Goal: Transaction & Acquisition: Book appointment/travel/reservation

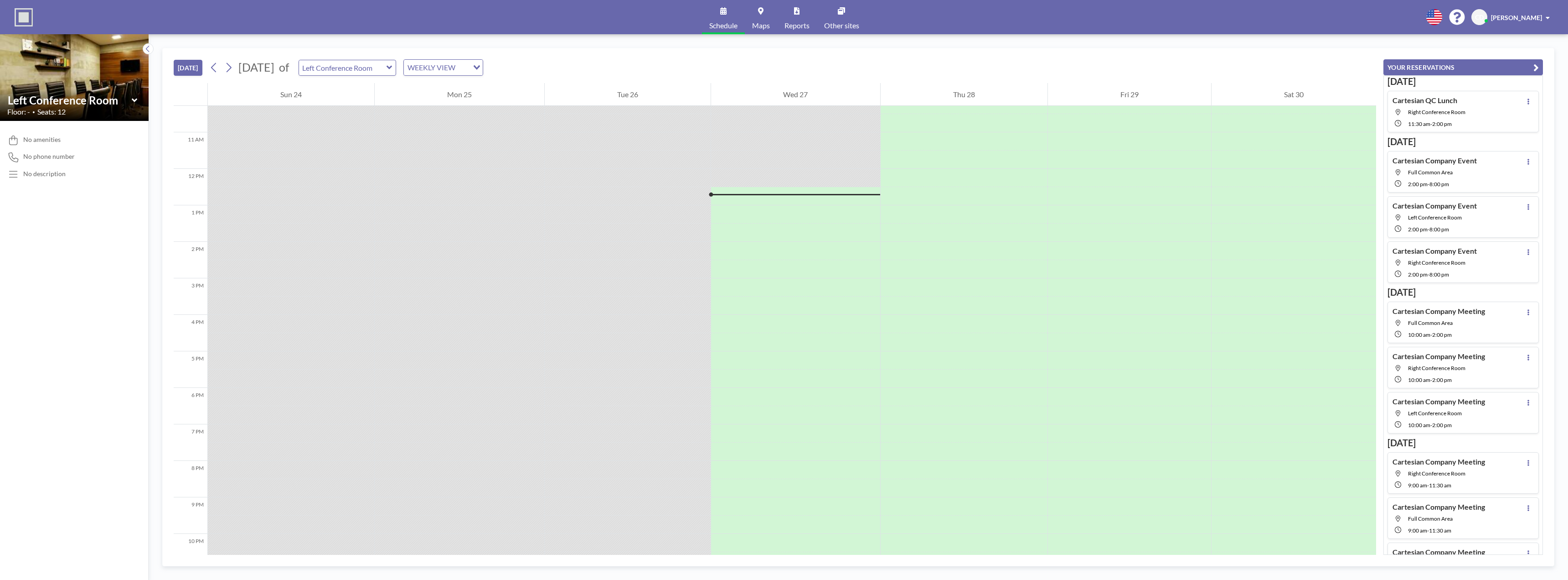
scroll to position [432, 0]
click at [228, 70] on icon at bounding box center [229, 67] width 9 height 13
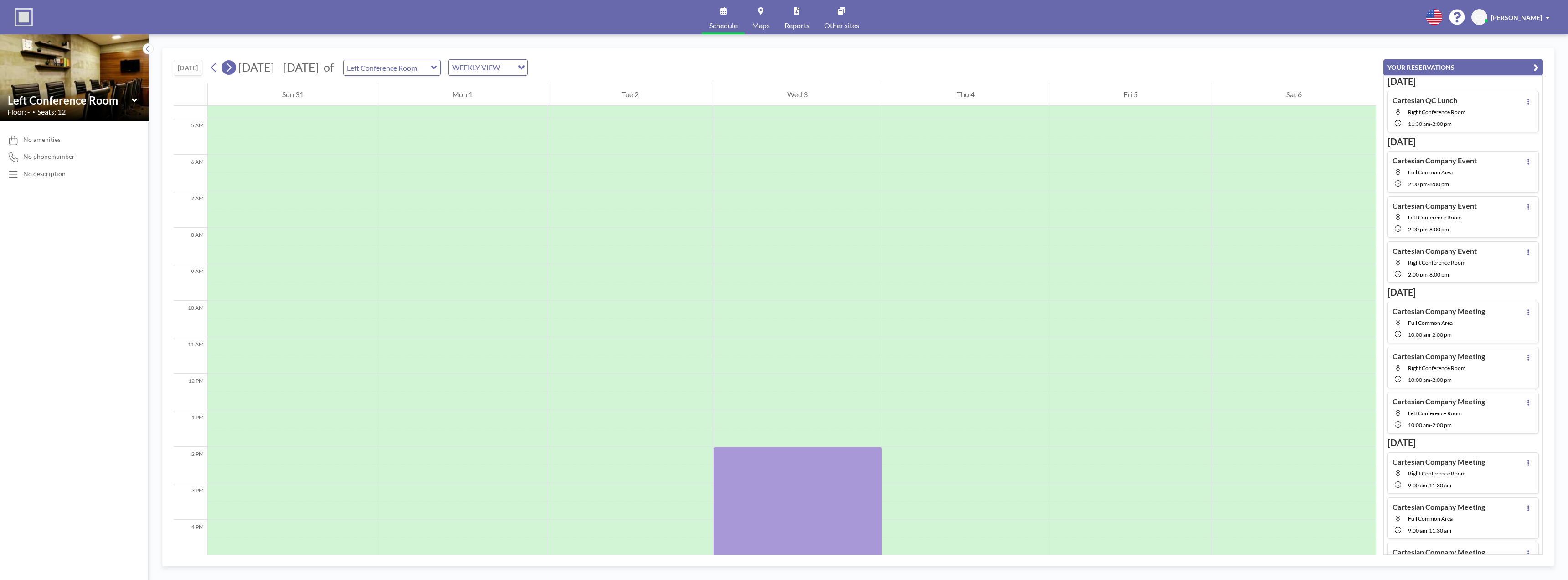
scroll to position [274, 0]
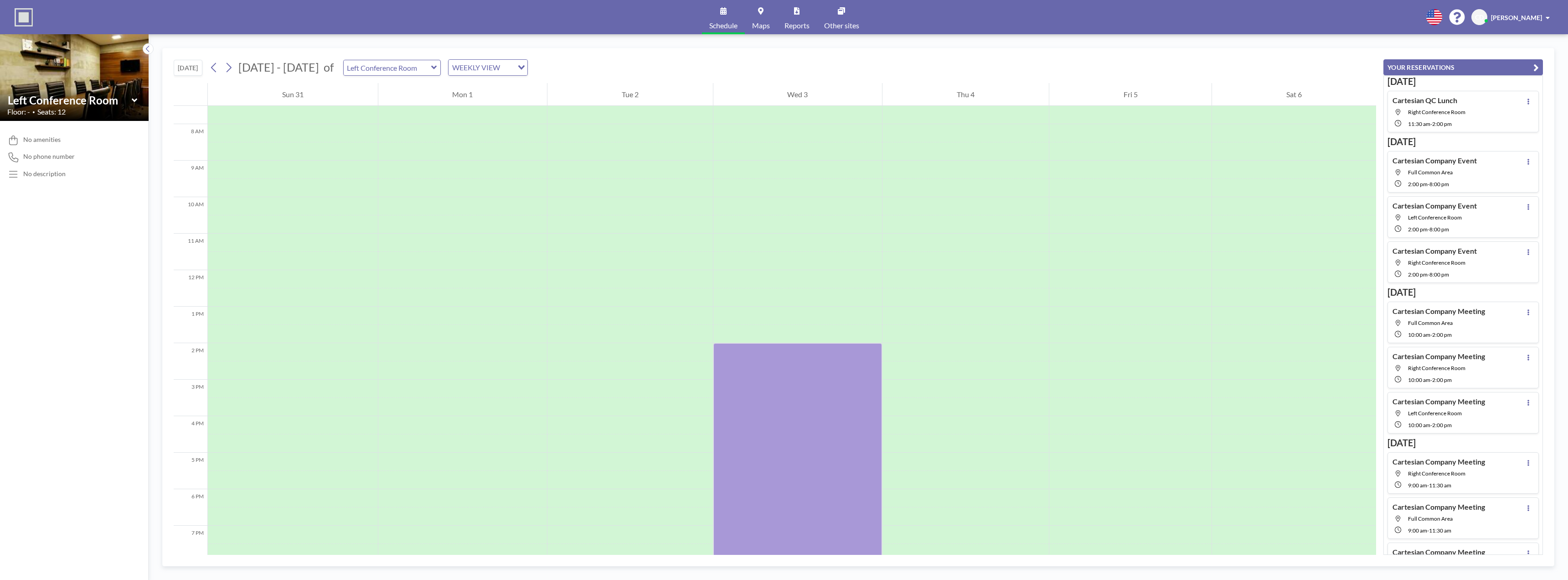
click at [483, 68] on div "WEEKLY VIEW" at bounding box center [480, 66] width 64 height 13
click at [492, 67] on input "Search for option" at bounding box center [482, 67] width 66 height 11
click at [599, 58] on div "[DATE] [DATE] - [DATE] of Left Conference Room WEEKLY VIEW Loading..." at bounding box center [775, 65] width 1203 height 34
click at [233, 66] on icon at bounding box center [229, 67] width 9 height 13
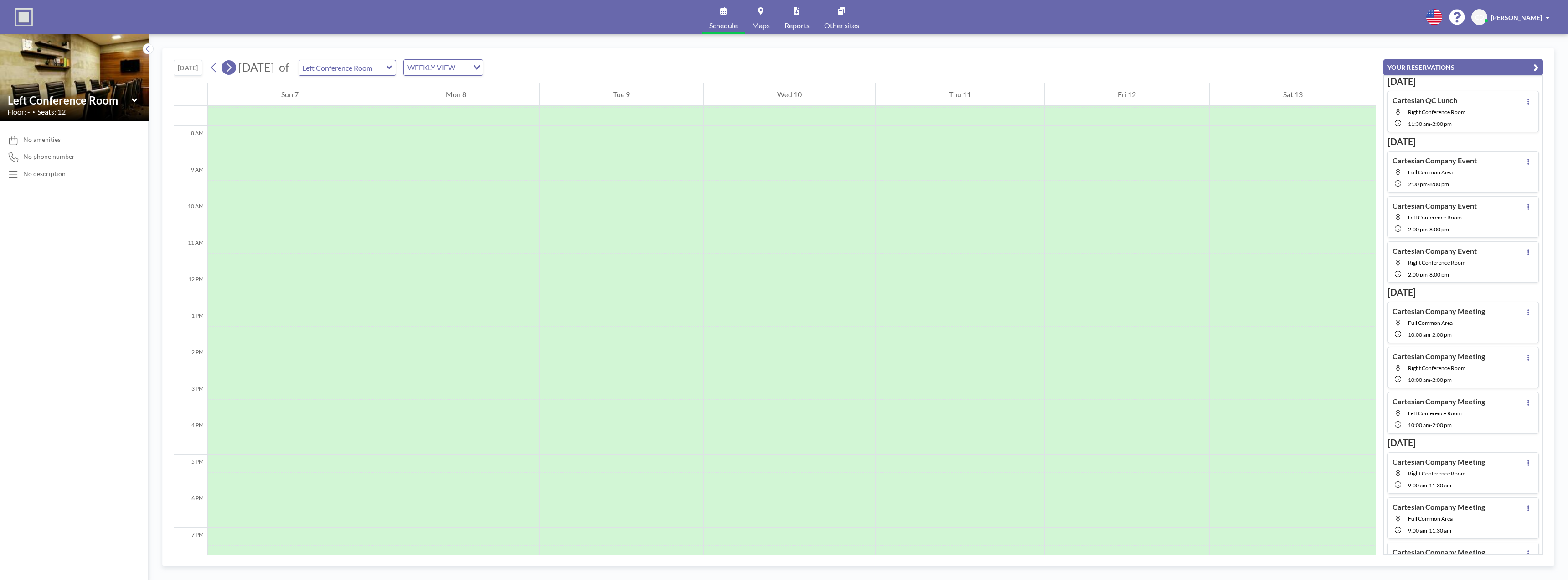
click at [231, 67] on icon at bounding box center [229, 67] width 5 height 10
click at [330, 120] on span "5" at bounding box center [328, 117] width 12 height 12
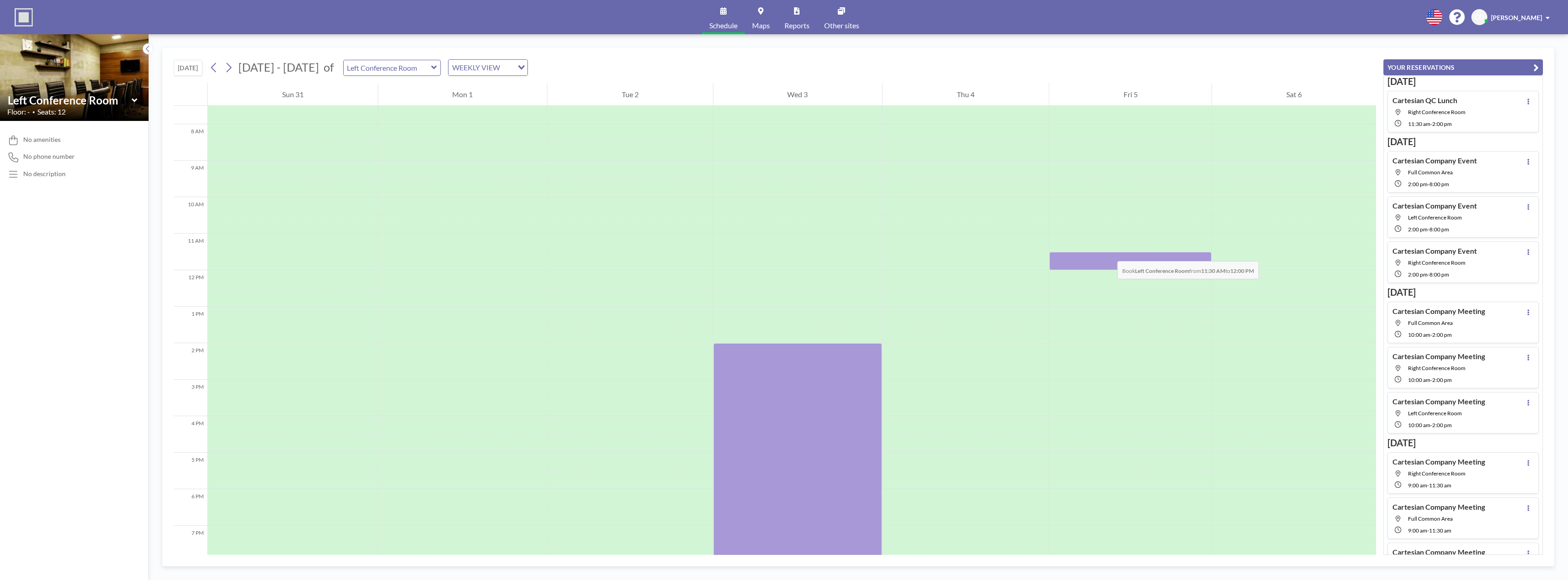
click at [1108, 252] on div at bounding box center [1130, 260] width 162 height 19
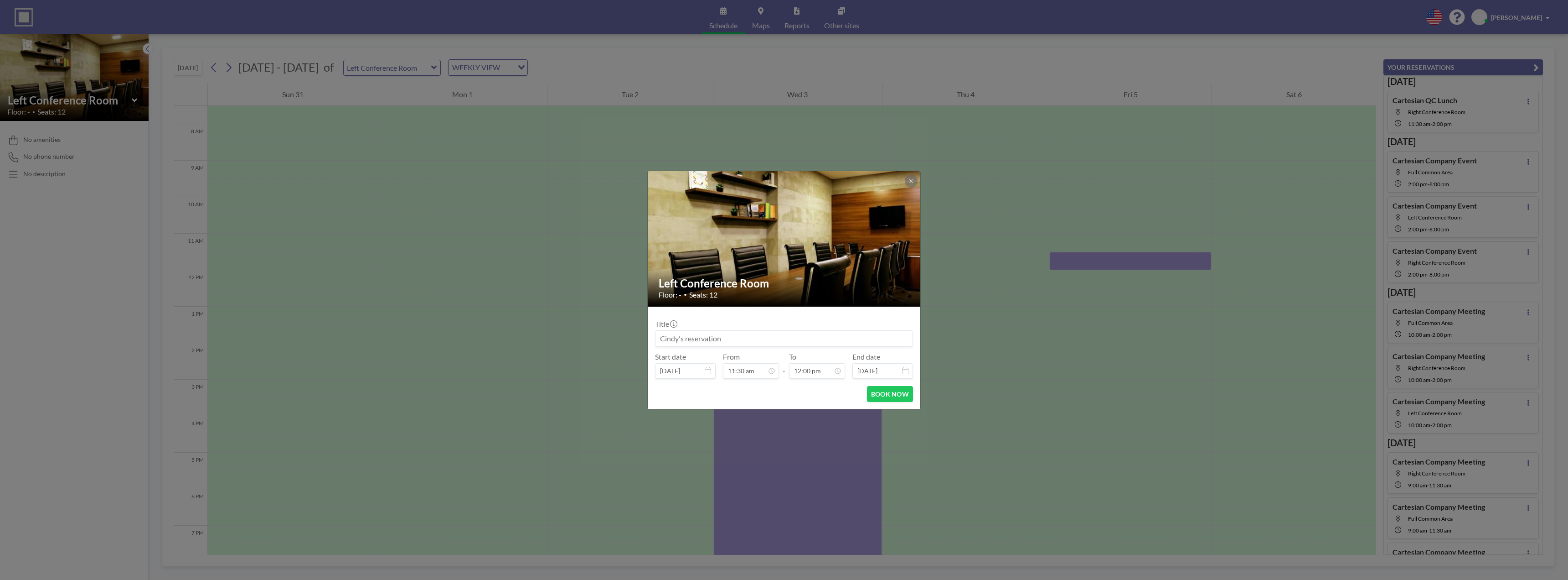
click at [789, 342] on input at bounding box center [784, 339] width 257 height 16
type input "Cartesian QC Lunch"
click at [771, 335] on div "02:00 pm" at bounding box center [796, 333] width 107 height 17
type input "02:00 pm"
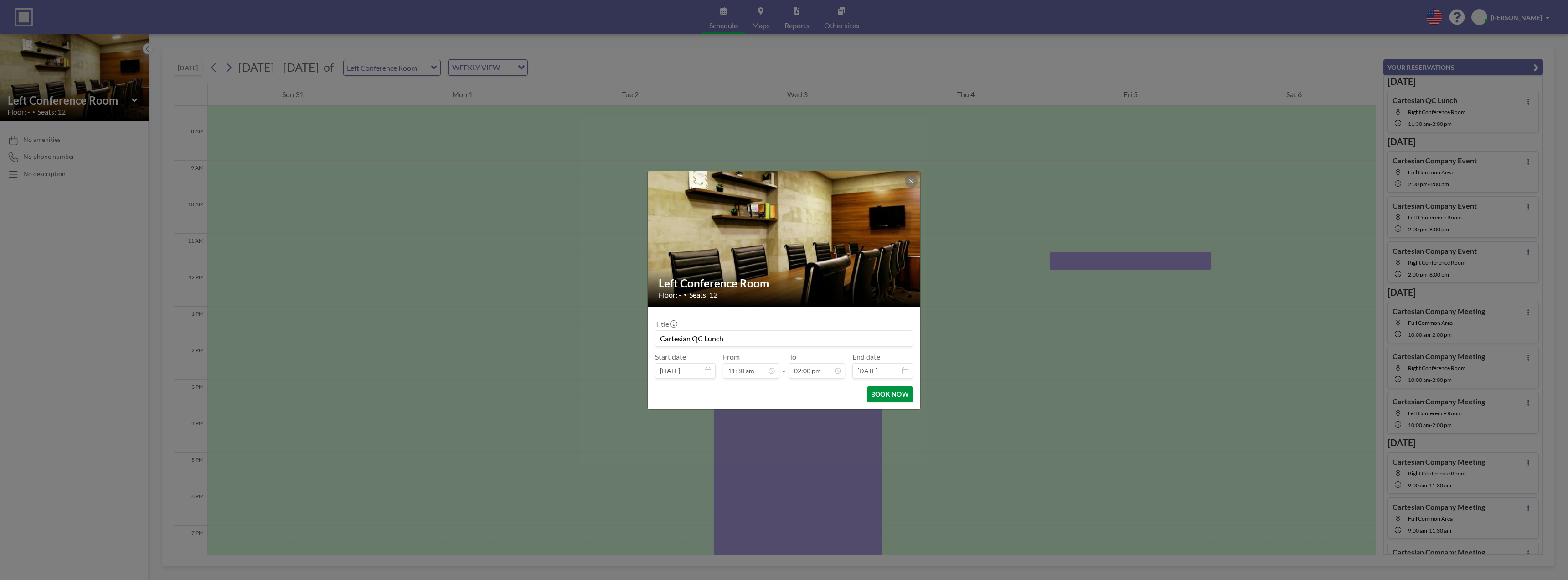
scroll to position [455, 0]
click at [896, 395] on button "BOOK NOW" at bounding box center [890, 394] width 46 height 16
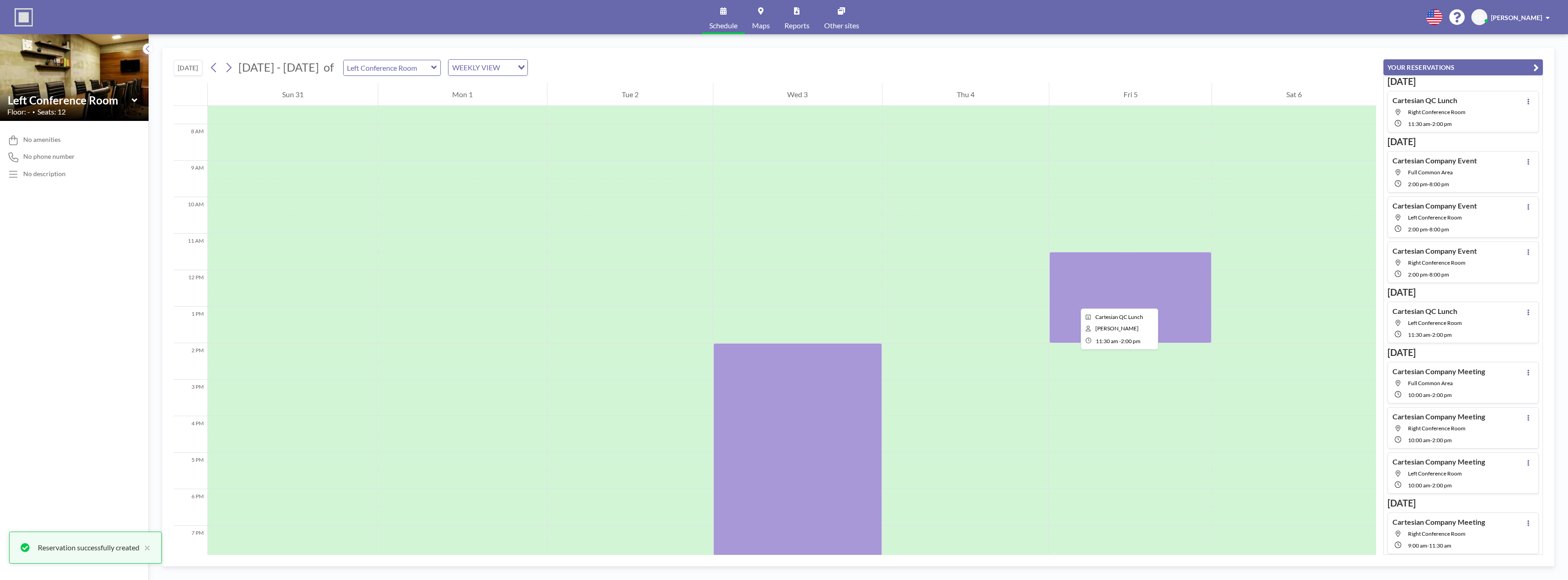
click at [1075, 299] on div at bounding box center [1130, 297] width 162 height 91
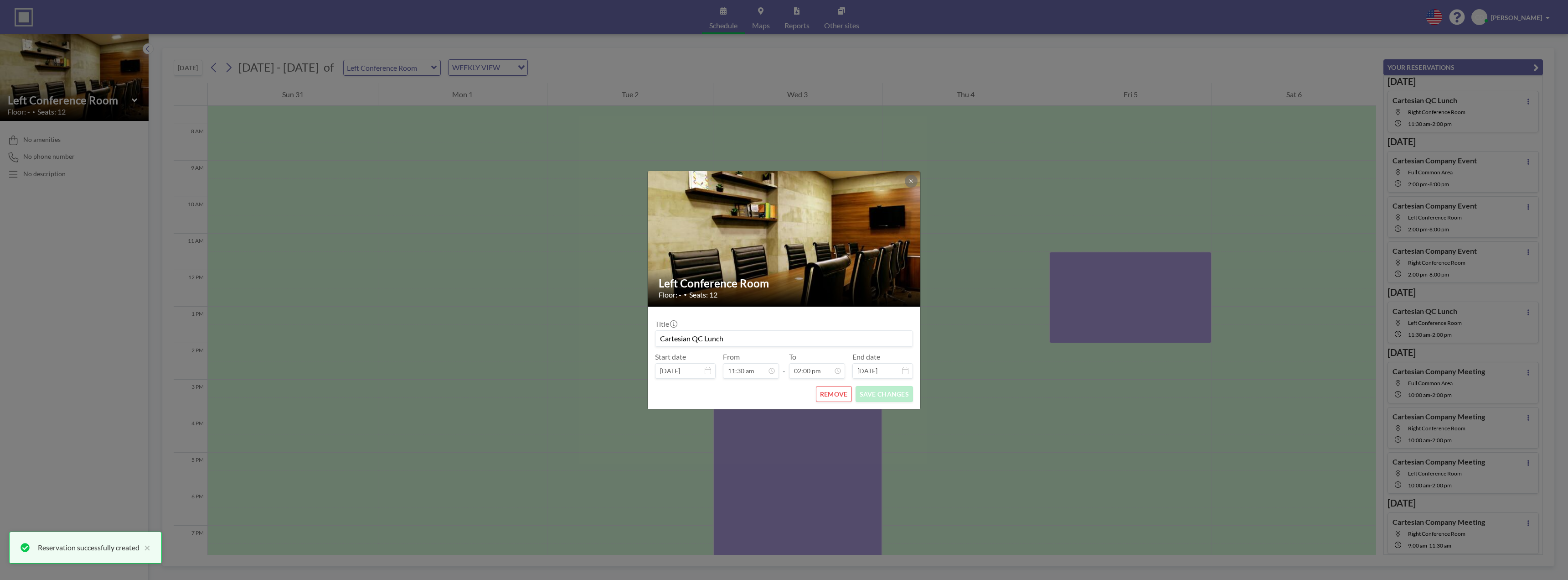
drag, startPoint x: 751, startPoint y: 337, endPoint x: 649, endPoint y: 334, distance: 102.0
click at [649, 334] on form "Title Cartesian QC Lunch Start date [DATE] From 11:30 am - To 02:00 pm End date…" at bounding box center [784, 358] width 273 height 102
click at [909, 181] on icon at bounding box center [912, 181] width 5 height 5
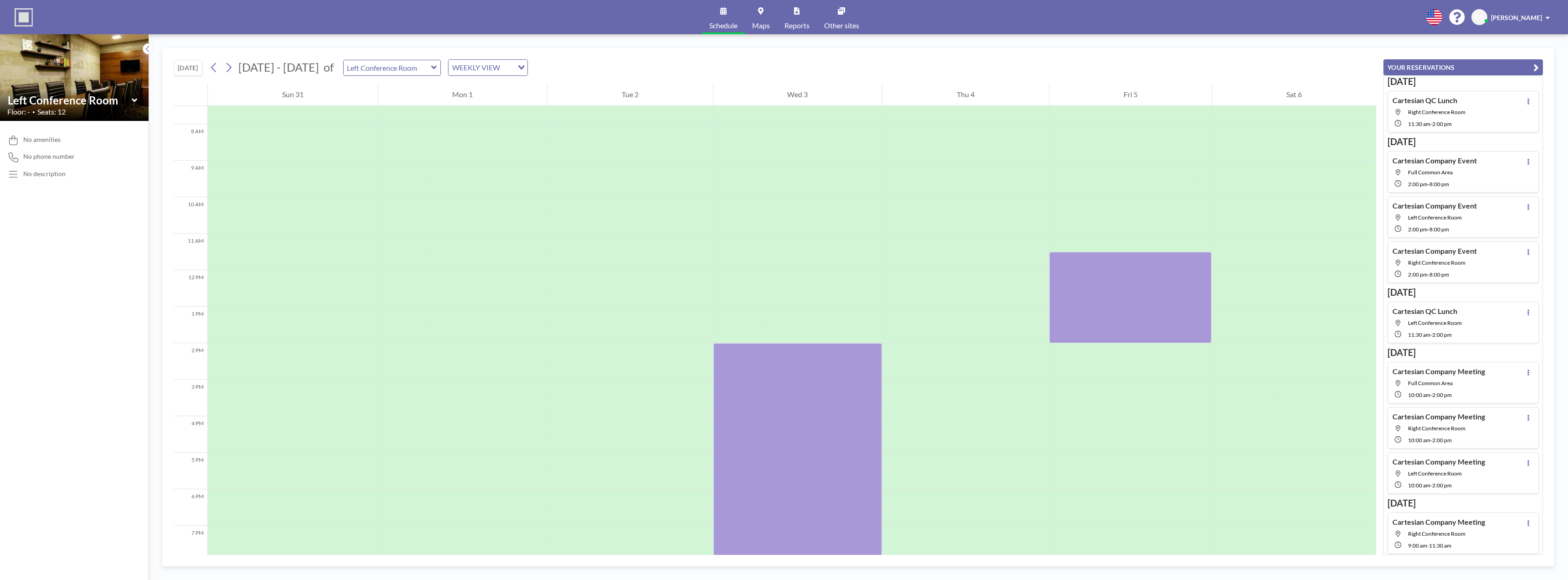
click at [431, 68] on icon at bounding box center [434, 67] width 5 height 4
type input "Right Conference Room"
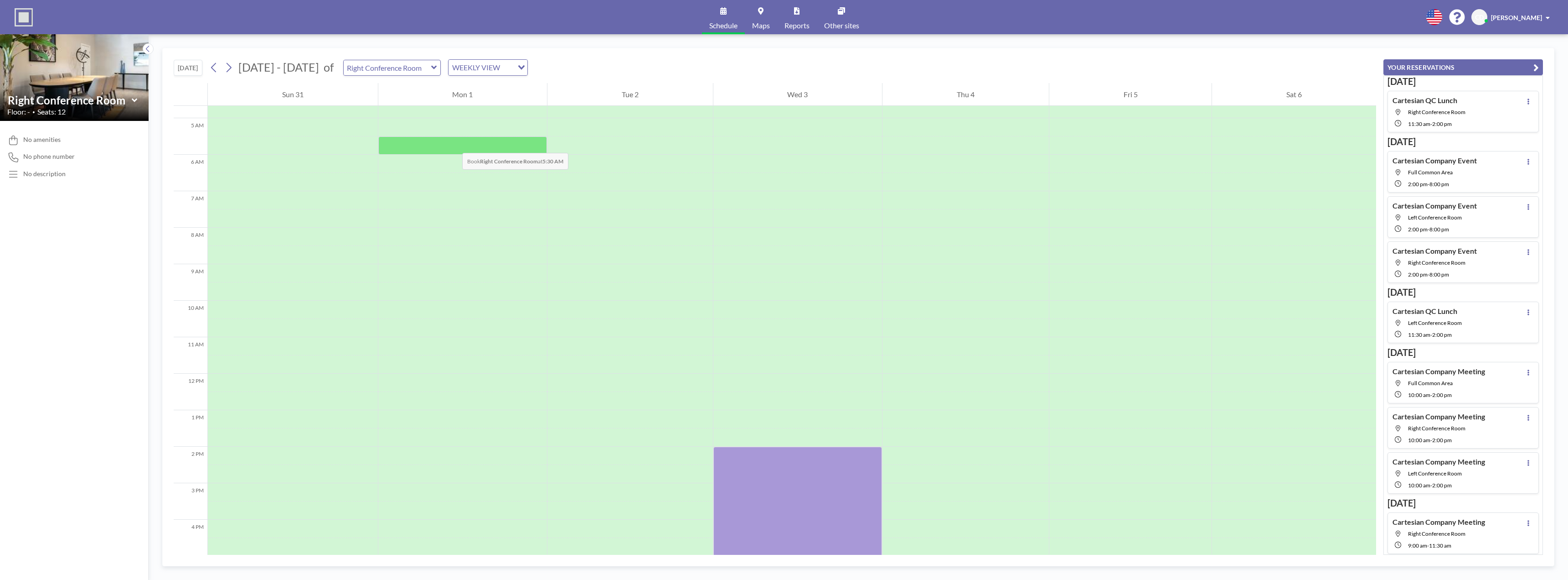
scroll to position [274, 0]
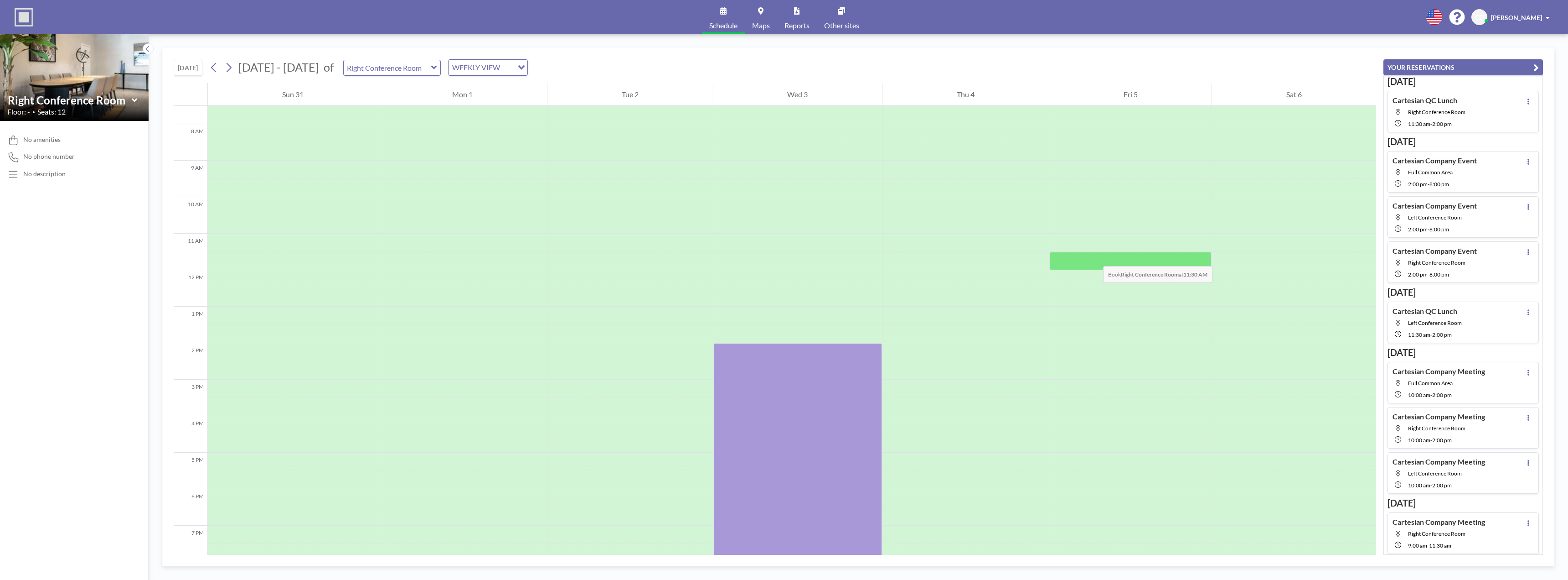
click at [1094, 257] on div at bounding box center [1130, 260] width 162 height 19
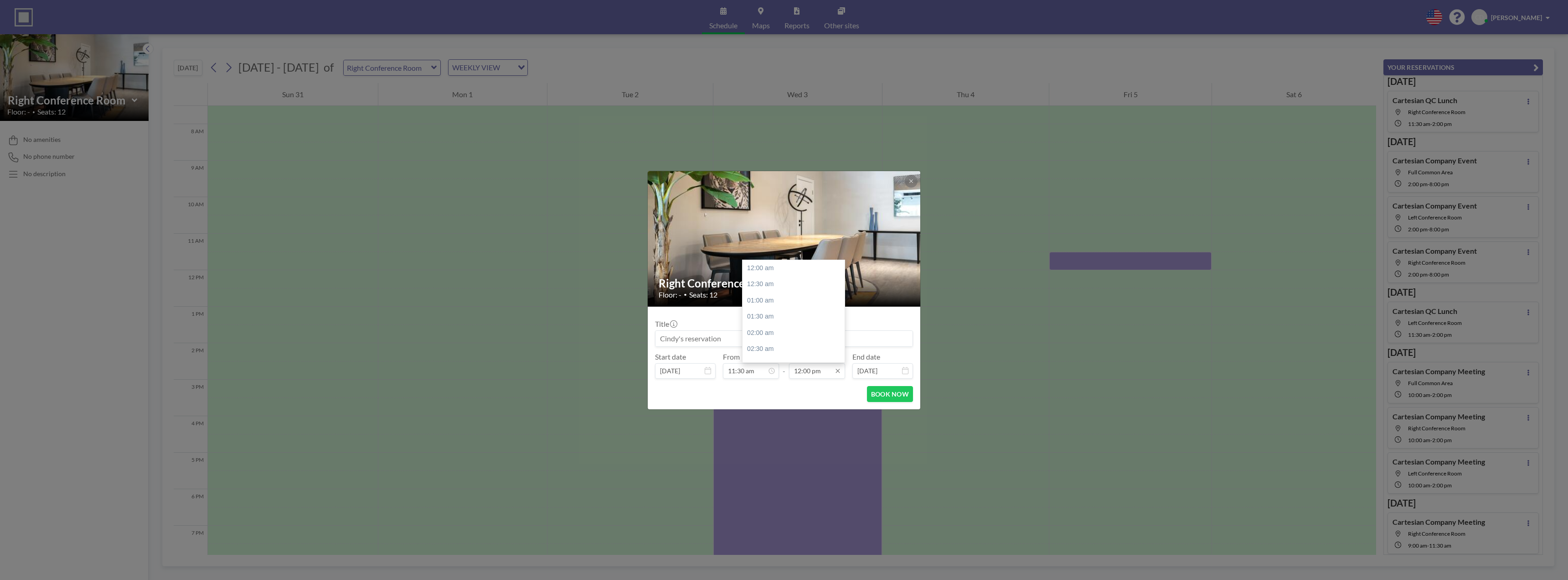
scroll to position [389, 0]
click at [812, 371] on input "12:00 pm" at bounding box center [817, 371] width 56 height 16
click at [776, 331] on div "02:00 pm" at bounding box center [796, 333] width 107 height 17
type input "02:00 pm"
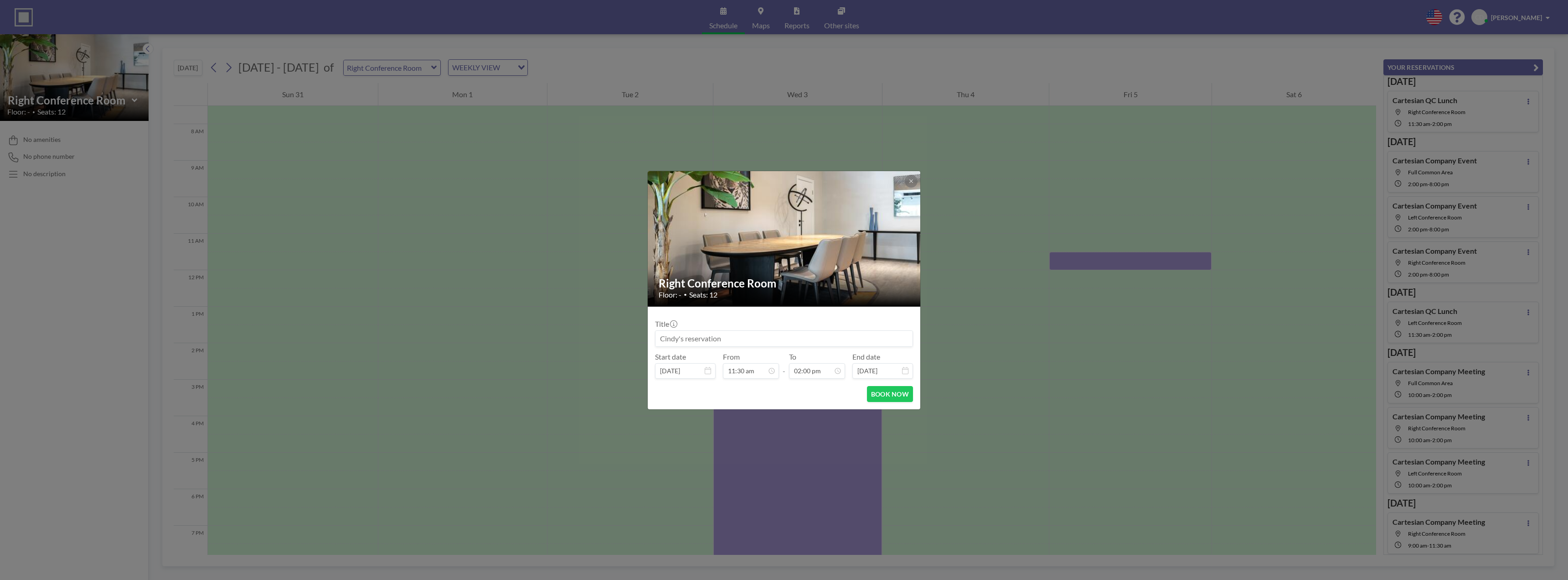
click at [710, 339] on input at bounding box center [784, 339] width 257 height 16
paste input "Cartesian QC Lunch"
type input "Cartesian QC Lunch"
click at [889, 393] on button "BOOK NOW" at bounding box center [890, 394] width 46 height 16
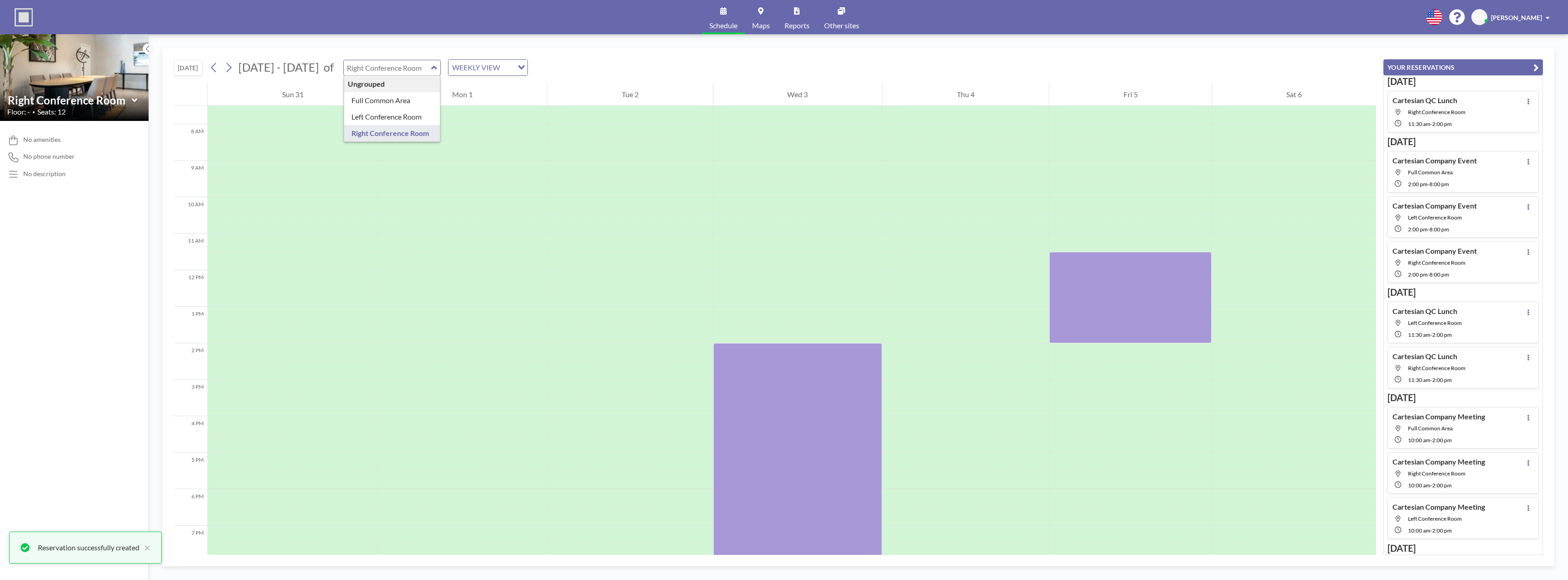
click at [418, 71] on input "text" at bounding box center [387, 67] width 87 height 15
type input "Left Conference Room"
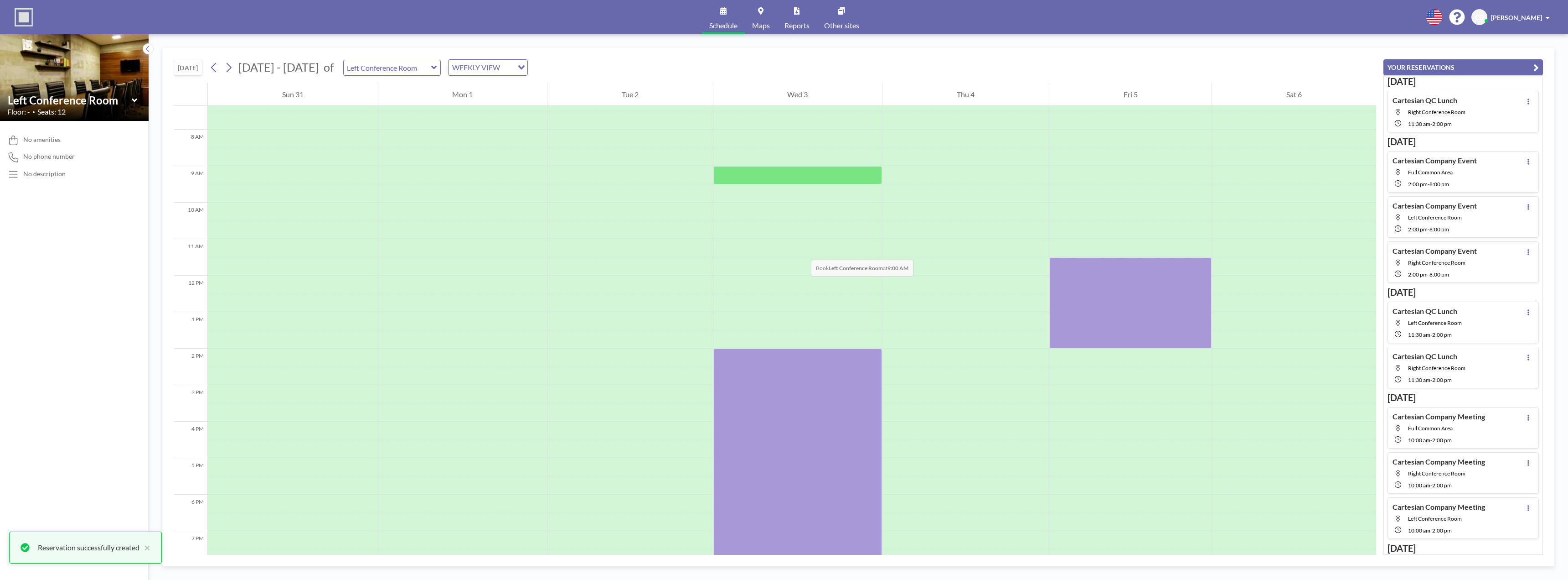
scroll to position [274, 0]
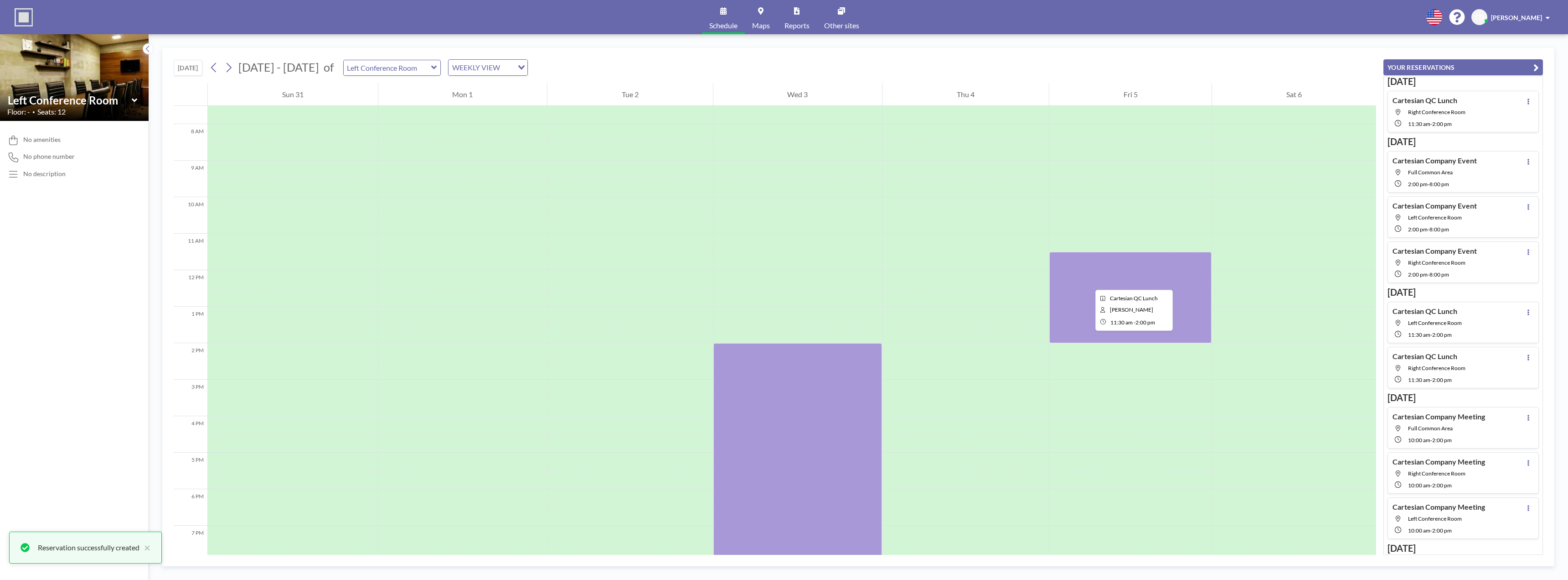
click at [1088, 282] on div at bounding box center [1130, 297] width 162 height 91
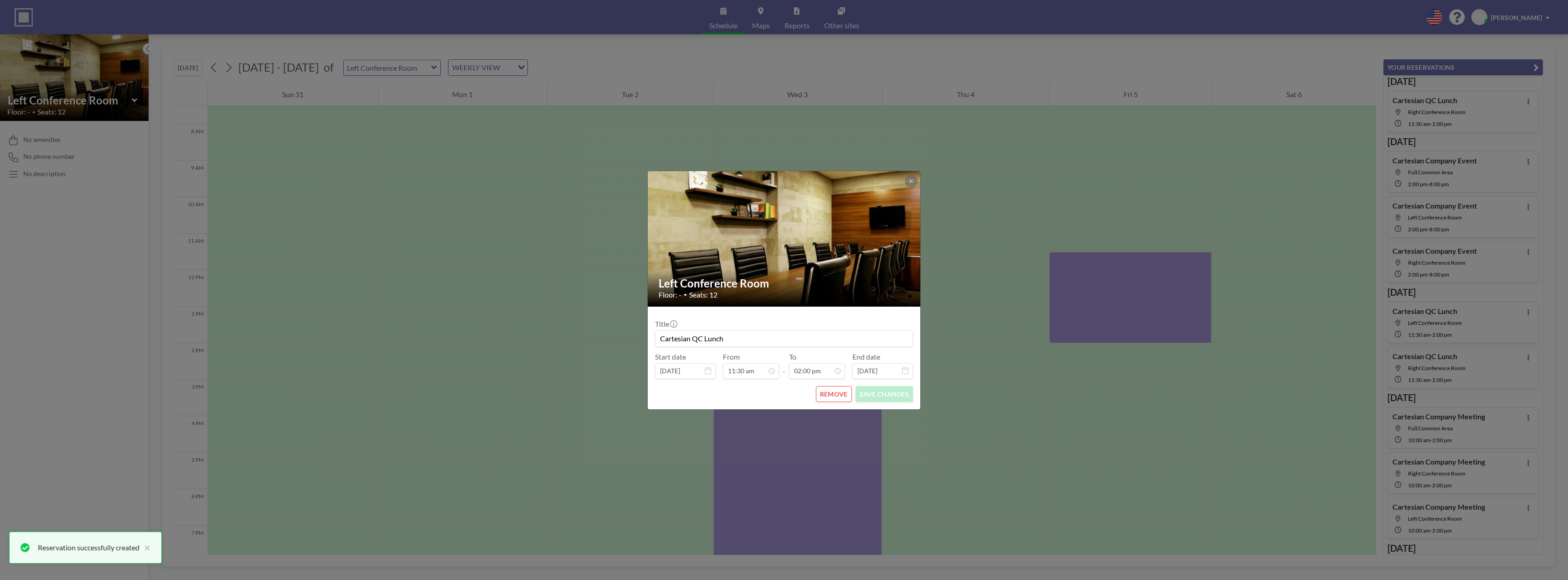
click at [832, 395] on button "REMOVE" at bounding box center [834, 394] width 36 height 16
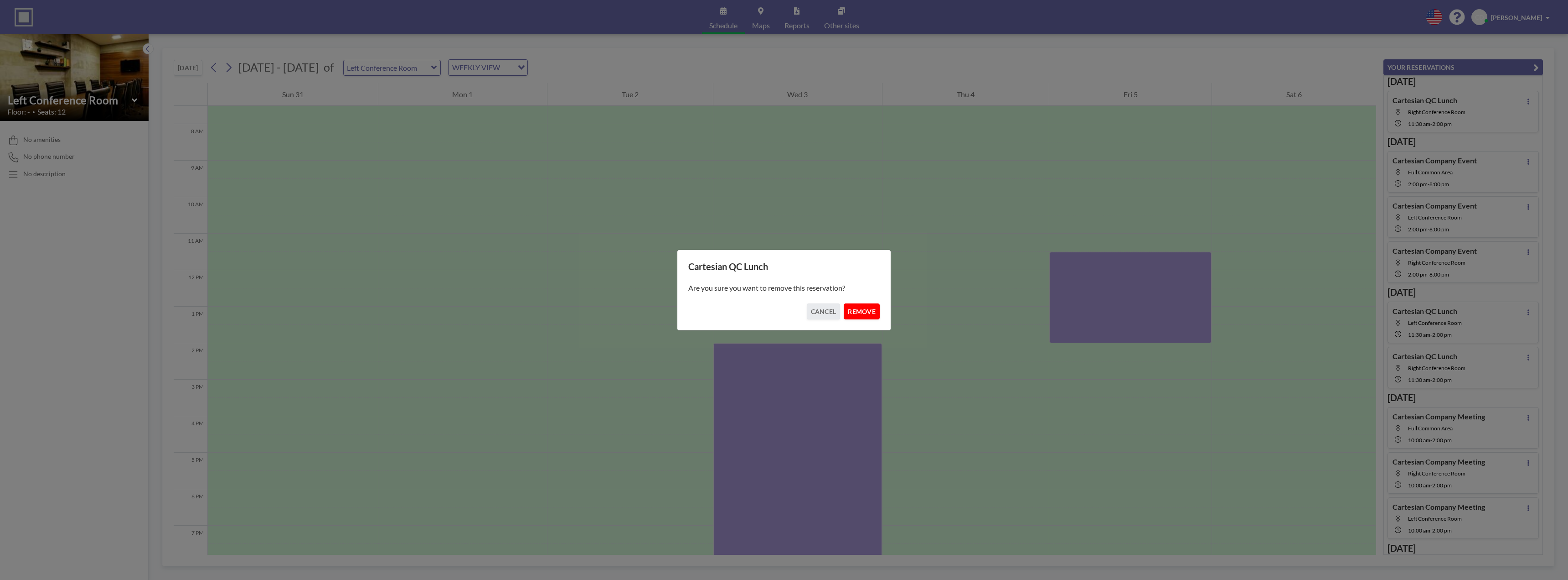
click at [859, 311] on button "REMOVE" at bounding box center [861, 312] width 36 height 16
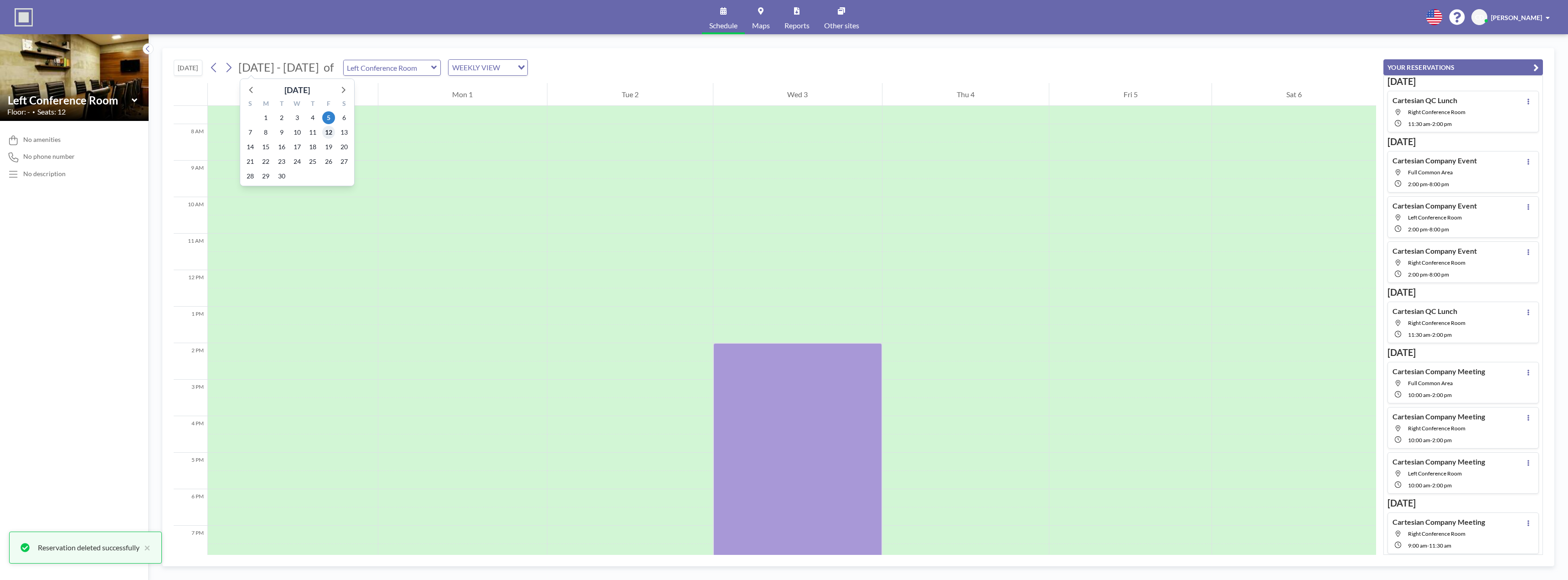
click at [332, 132] on span "12" at bounding box center [328, 132] width 12 height 12
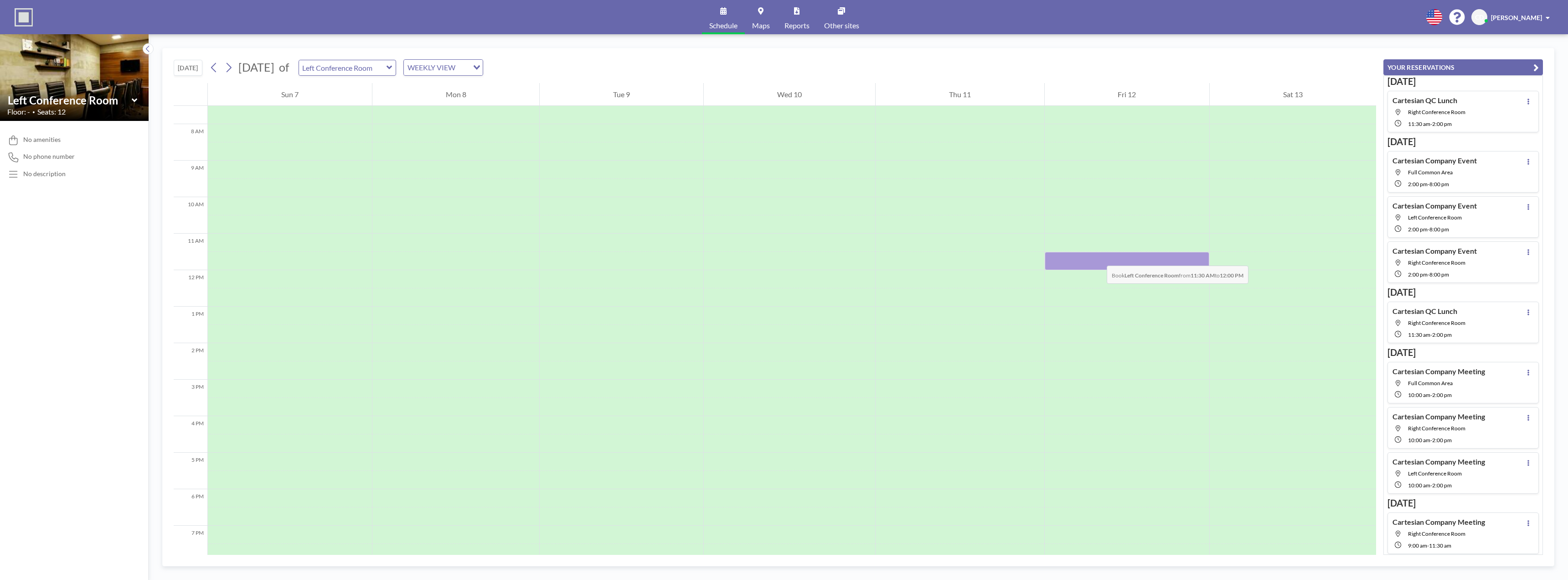
click at [1098, 256] on div at bounding box center [1127, 260] width 165 height 19
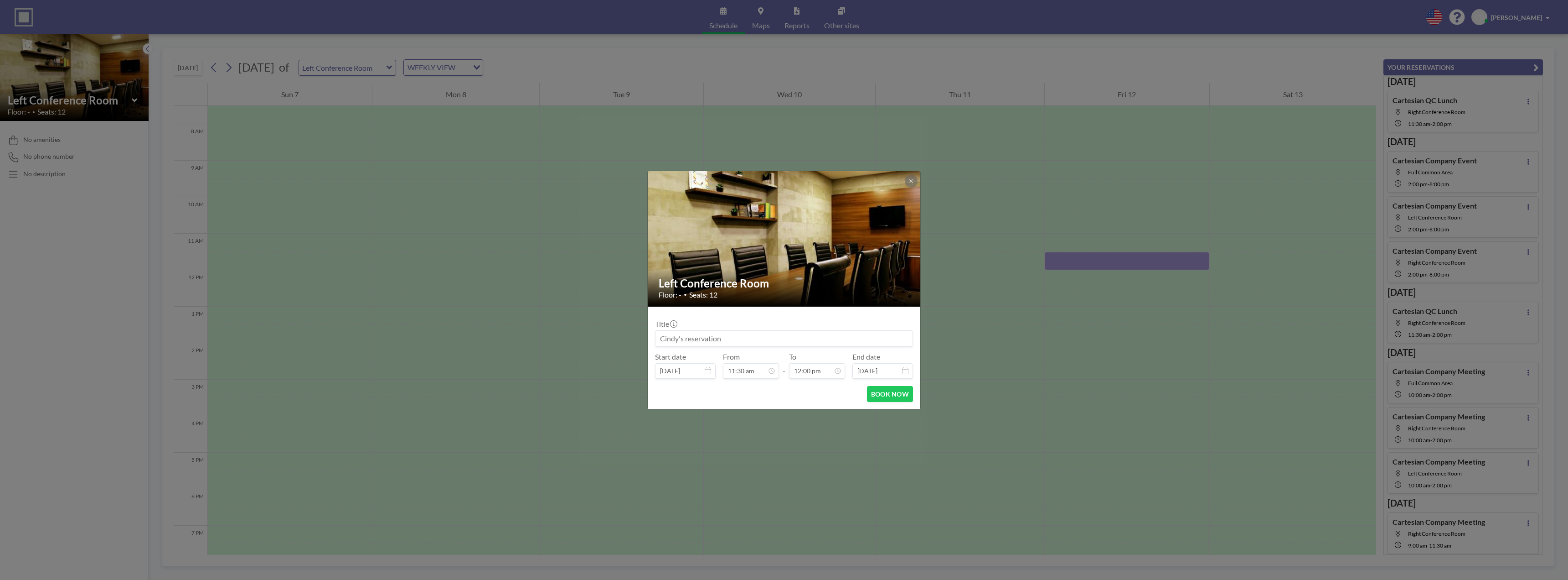
click at [755, 337] on input at bounding box center [784, 339] width 257 height 16
paste input "Cartesian QC Lunch"
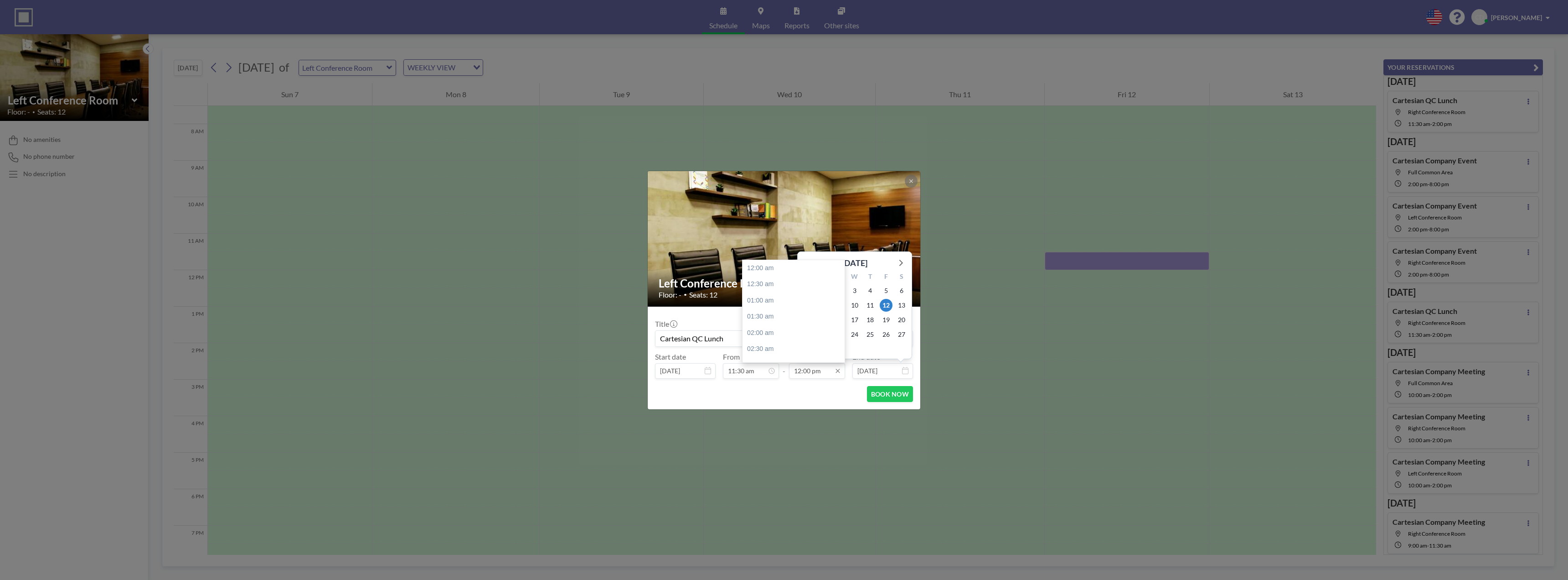
scroll to position [389, 0]
type input "Cartesian QC Lunch"
click at [773, 335] on div "02:00 pm" at bounding box center [796, 333] width 107 height 17
type input "02:00 pm"
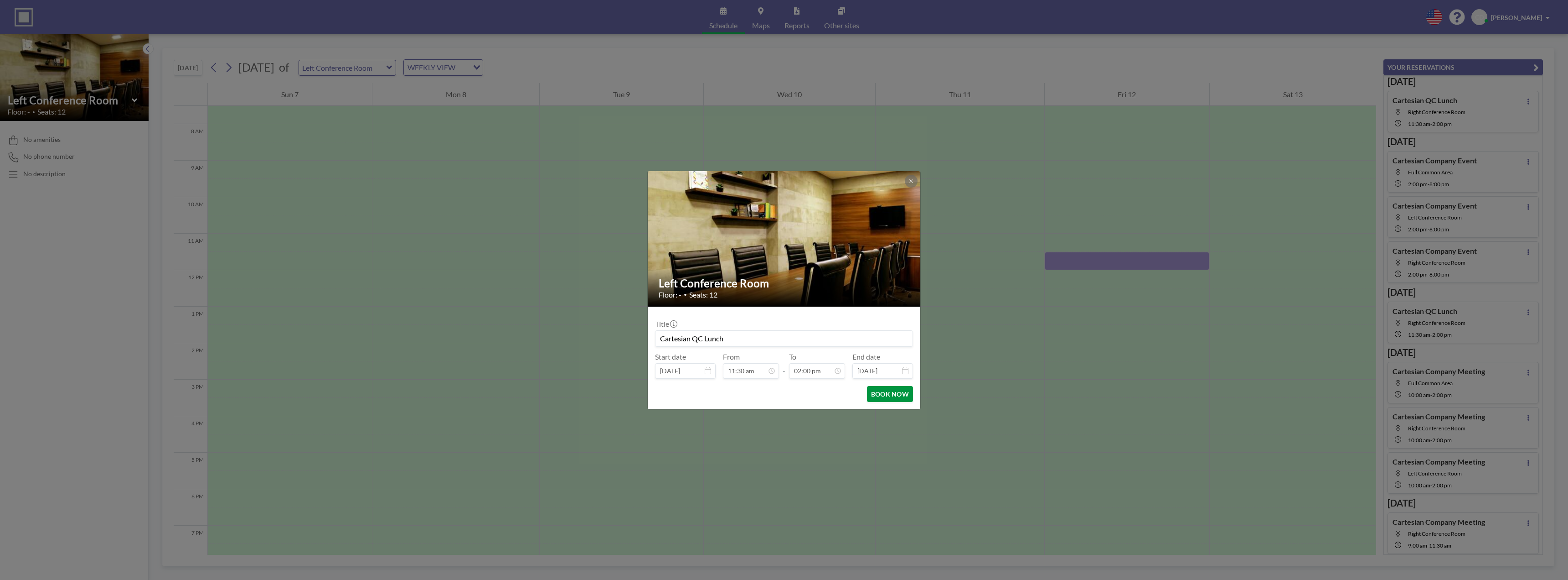
scroll to position [455, 0]
click at [893, 388] on button "BOOK NOW" at bounding box center [890, 394] width 46 height 16
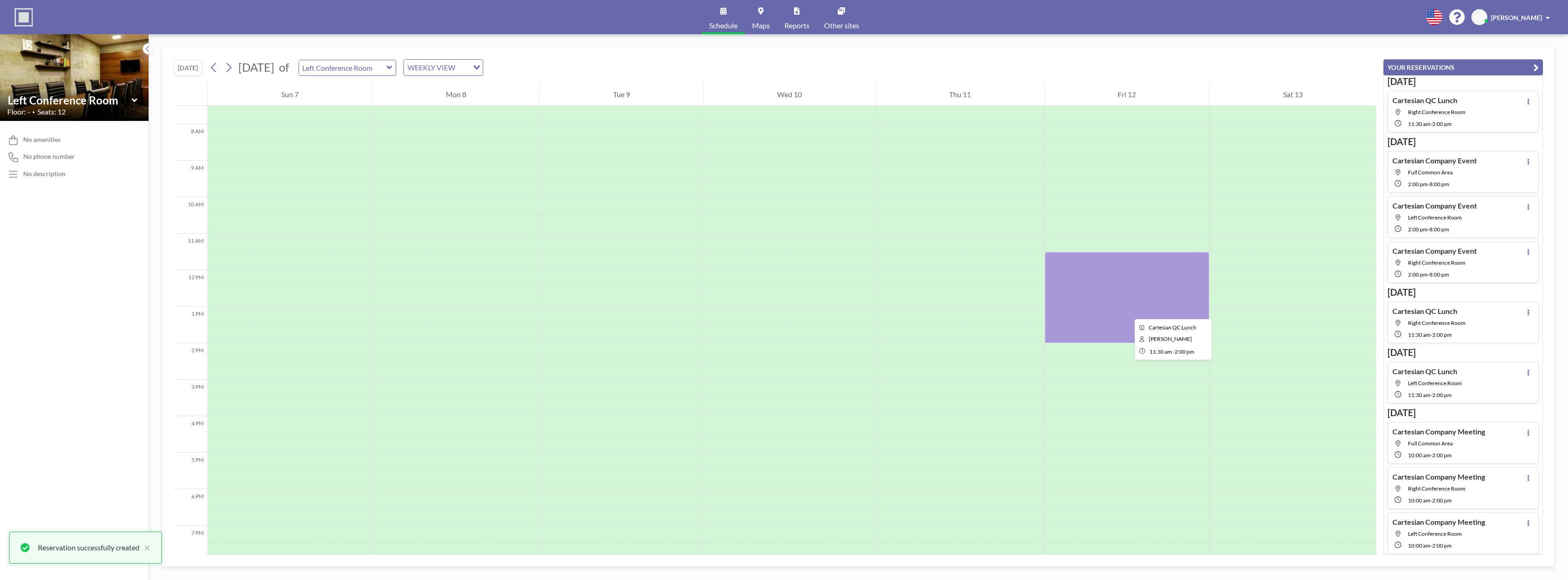
click at [1128, 311] on div at bounding box center [1127, 297] width 165 height 91
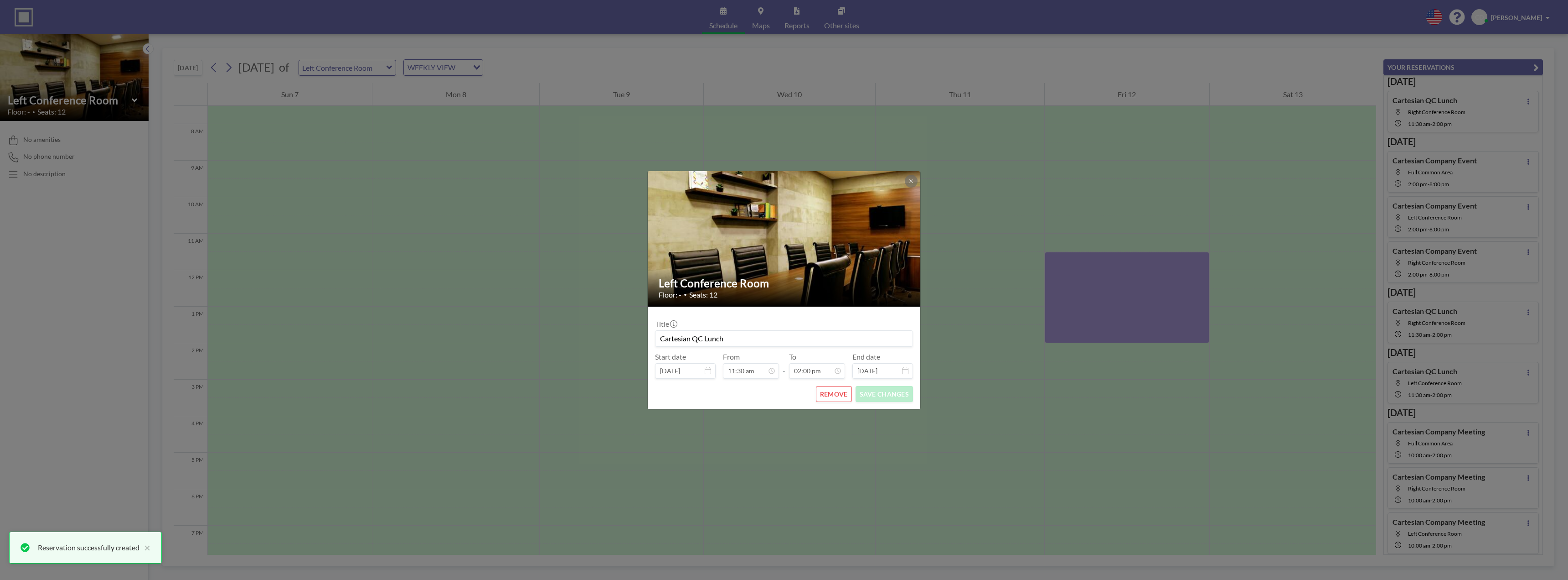
click at [838, 395] on button "REMOVE" at bounding box center [834, 394] width 36 height 16
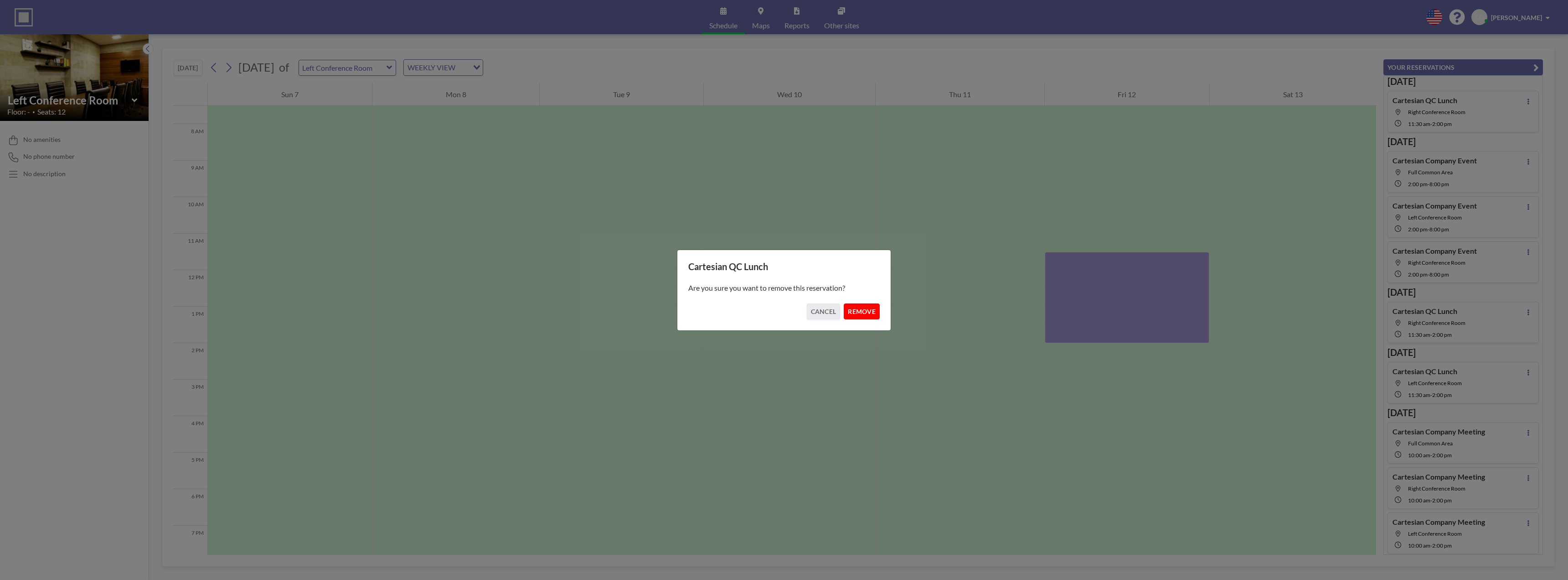
click at [847, 308] on button "REMOVE" at bounding box center [861, 312] width 36 height 16
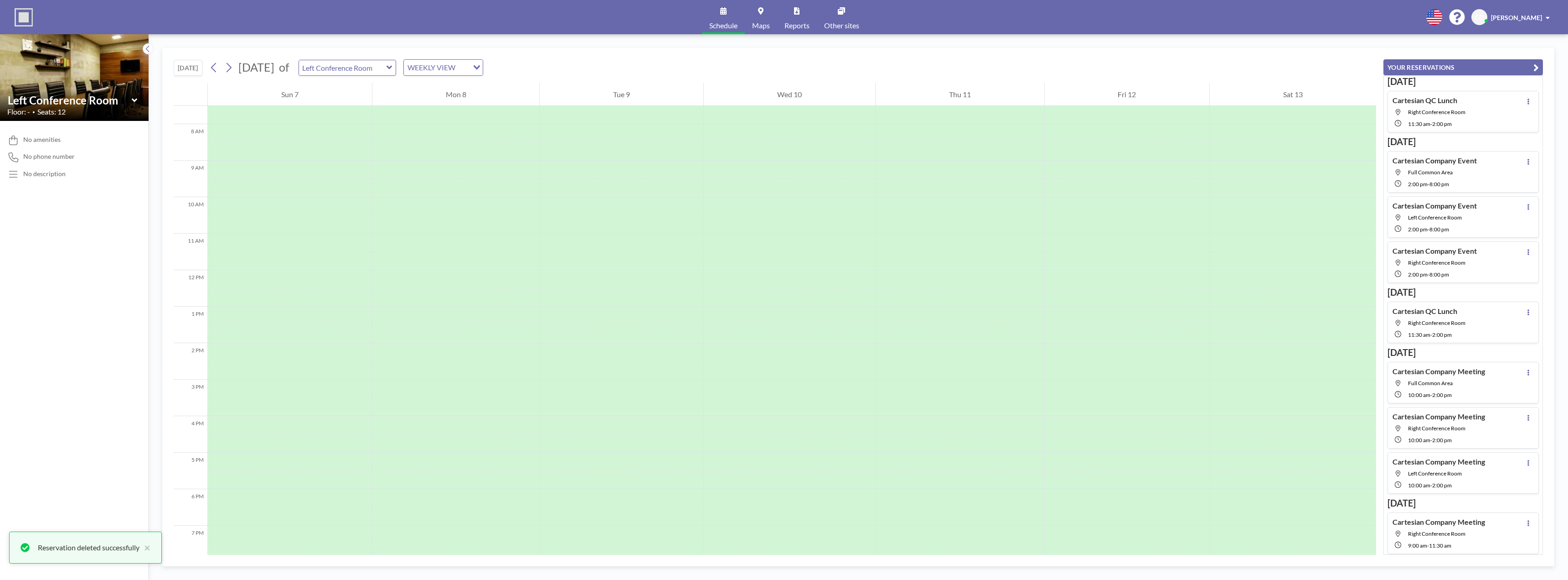
click at [393, 70] on icon at bounding box center [389, 67] width 6 height 9
type input "Right Conference Room"
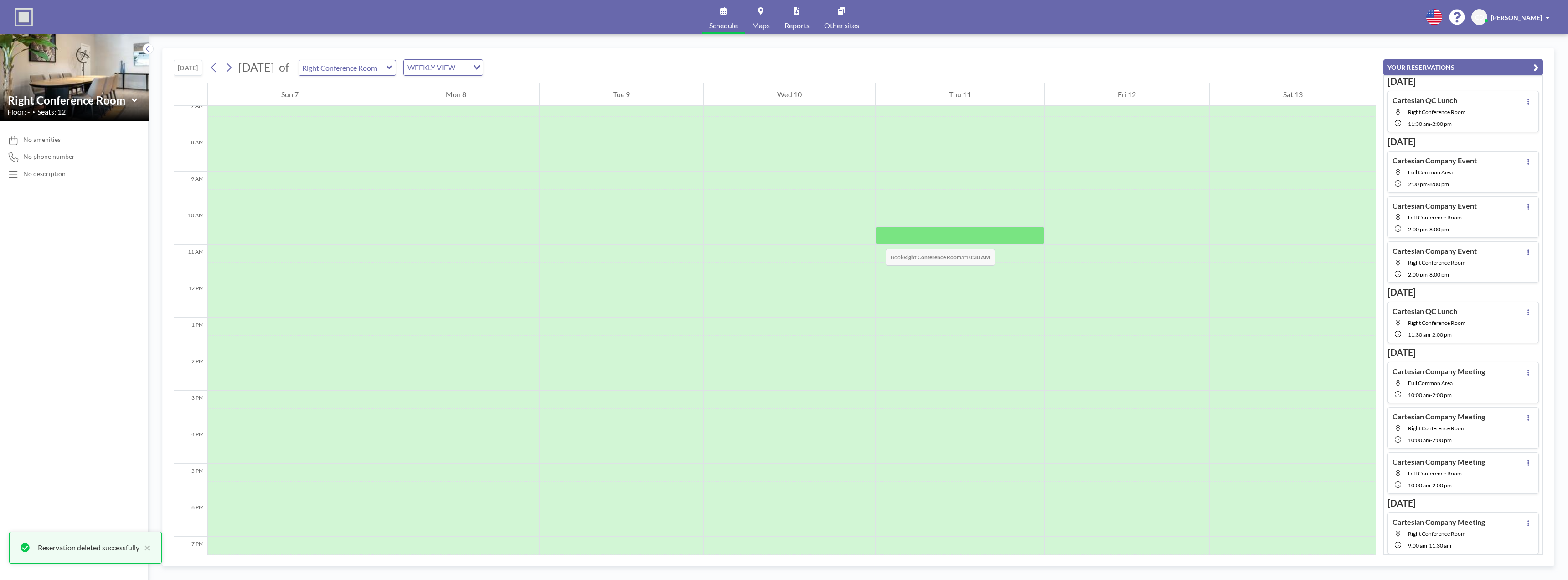
scroll to position [274, 0]
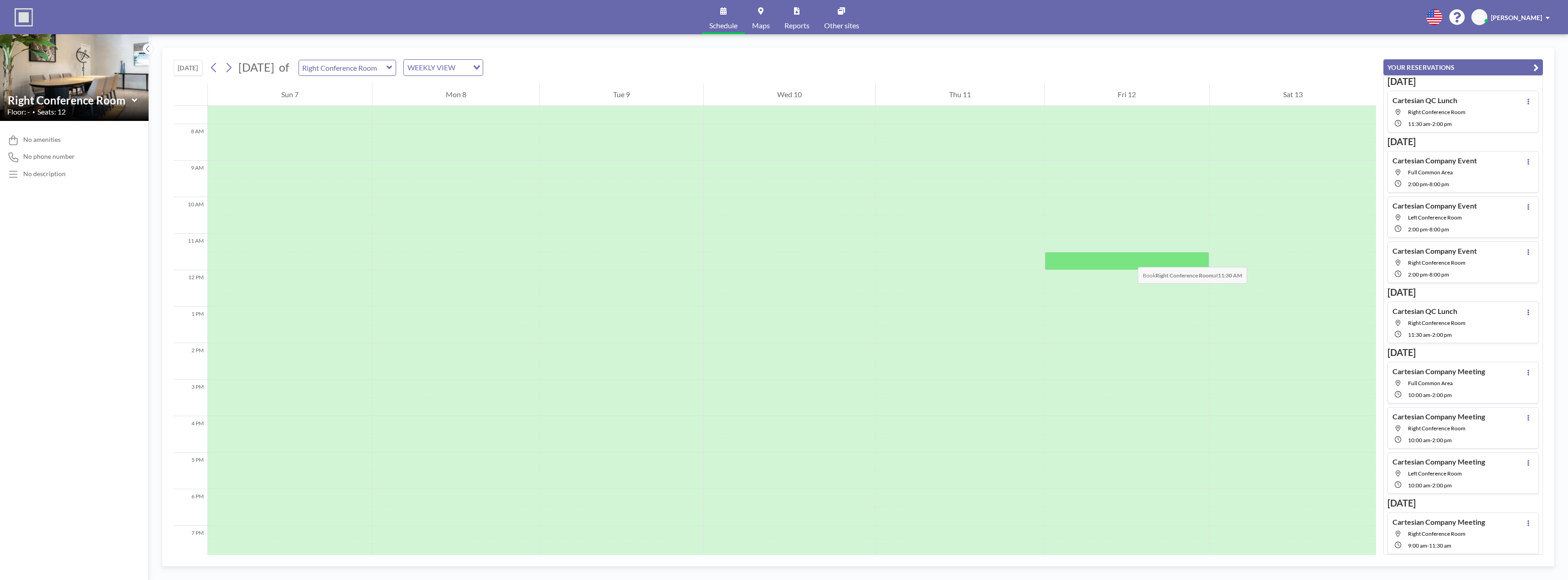
click at [1129, 258] on div at bounding box center [1127, 260] width 165 height 19
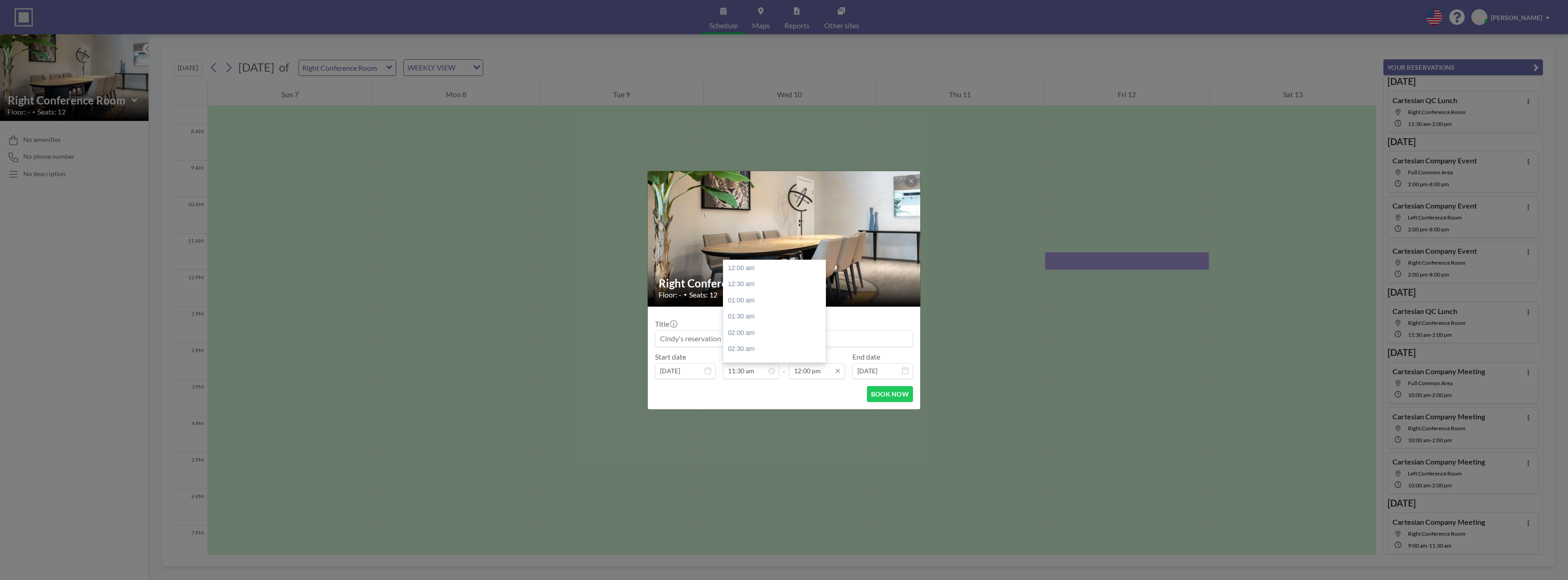
scroll to position [373, 0]
click at [815, 377] on input "12:00 pm" at bounding box center [817, 371] width 56 height 16
click at [773, 335] on div "02:00 pm" at bounding box center [796, 333] width 107 height 17
type input "02:00 pm"
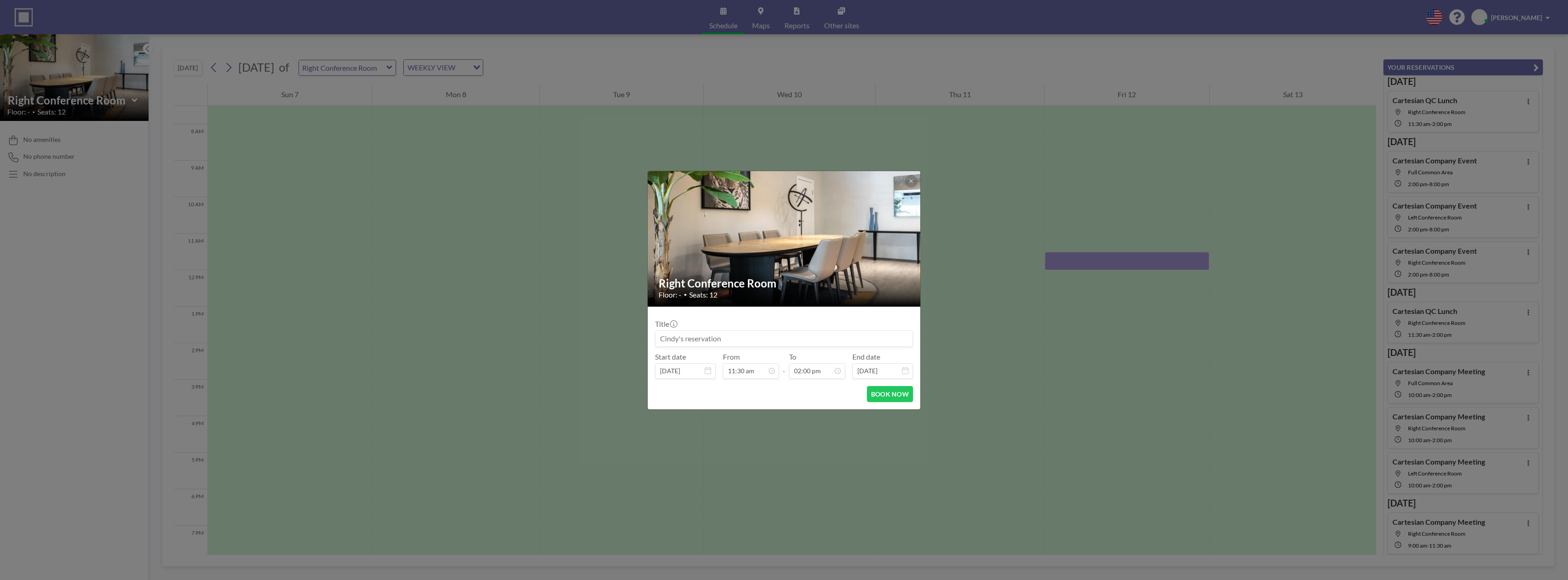
click at [731, 341] on input at bounding box center [784, 339] width 257 height 16
paste input "Cartesian QC Lunch"
type input "Cartesian QC Lunch"
click at [901, 397] on button "BOOK NOW" at bounding box center [890, 394] width 46 height 16
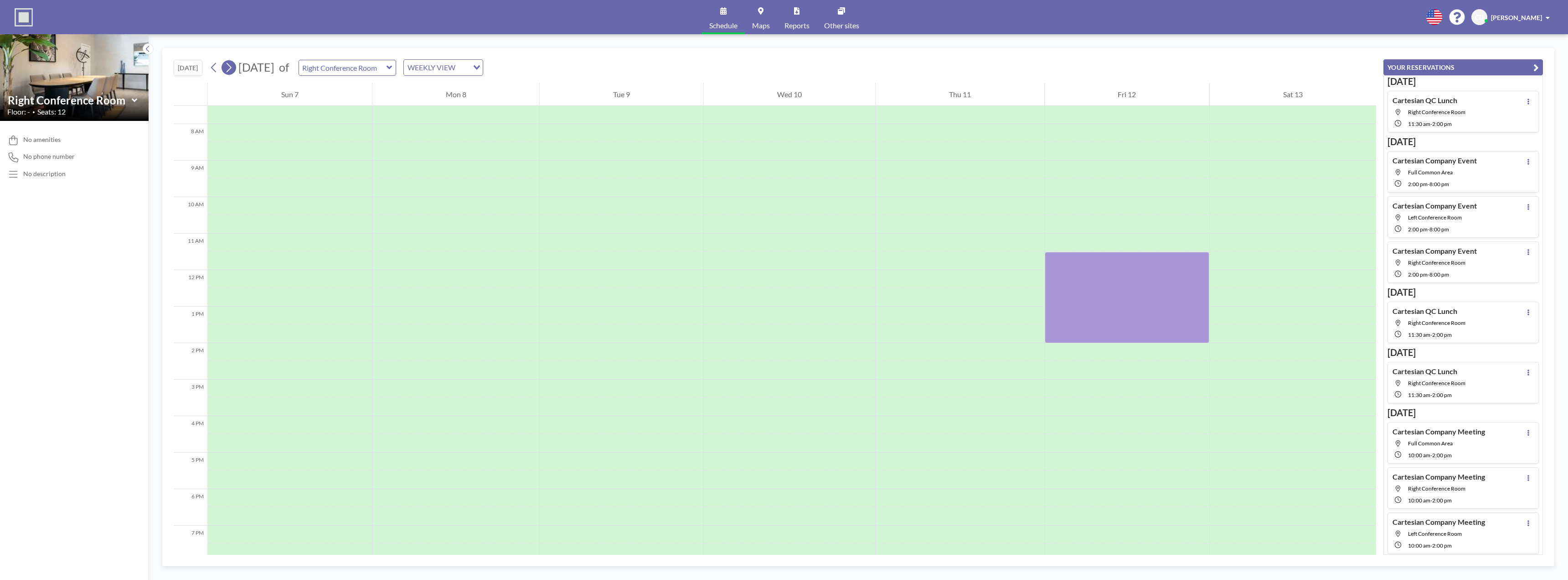
click at [231, 68] on icon at bounding box center [229, 67] width 5 height 10
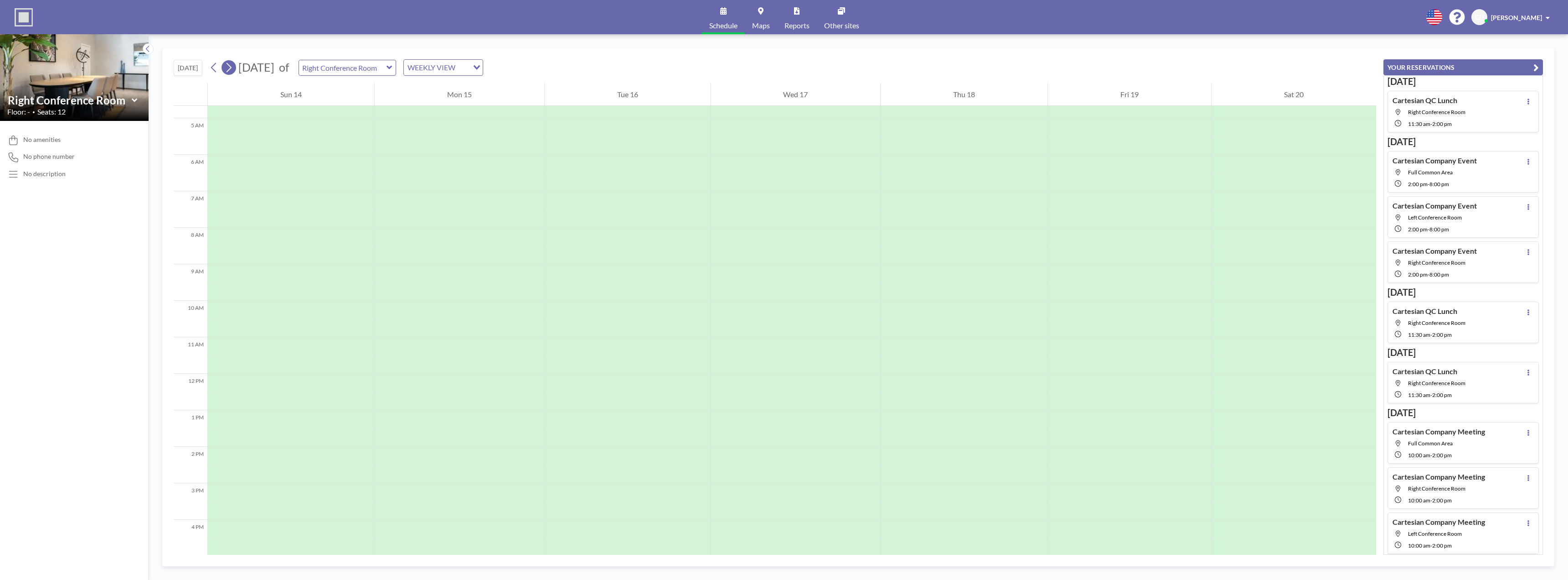
scroll to position [274, 0]
click at [1112, 260] on div at bounding box center [1129, 260] width 163 height 19
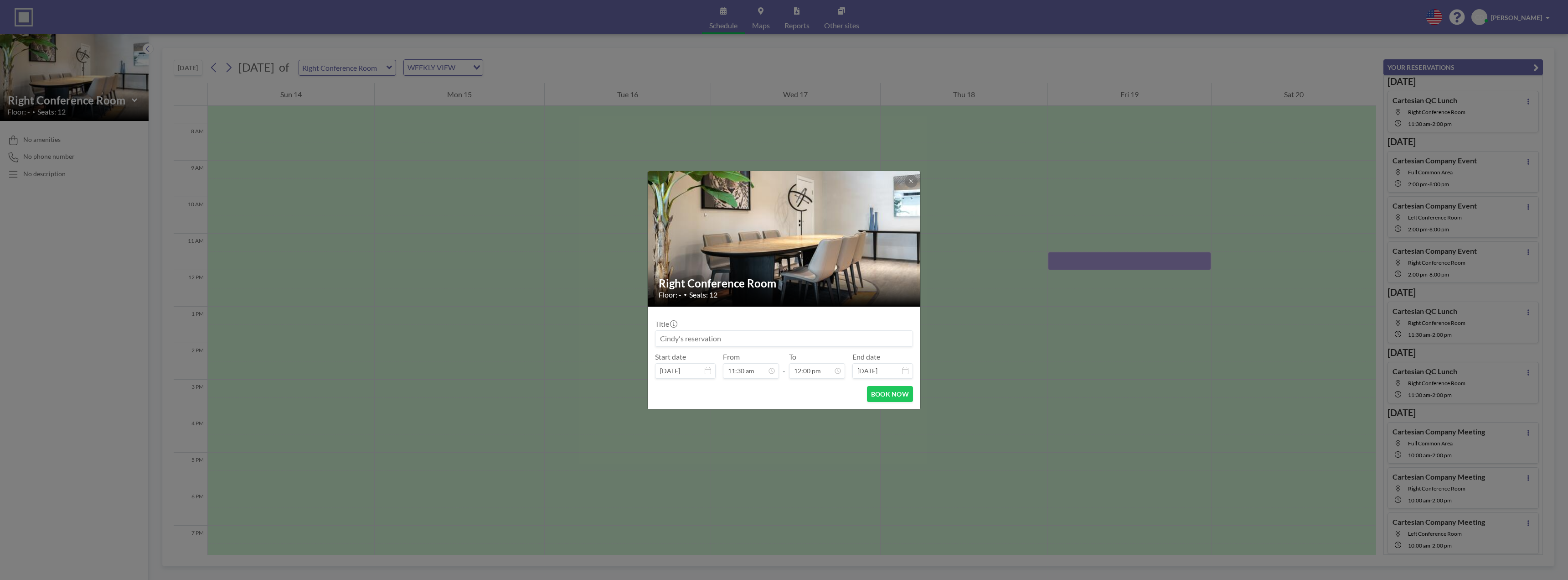
click at [771, 341] on input at bounding box center [784, 339] width 257 height 16
paste input "Cartesian QC Lunch"
type input "Cartesian QC Lunch"
click at [791, 332] on div "02:00 pm" at bounding box center [796, 333] width 107 height 17
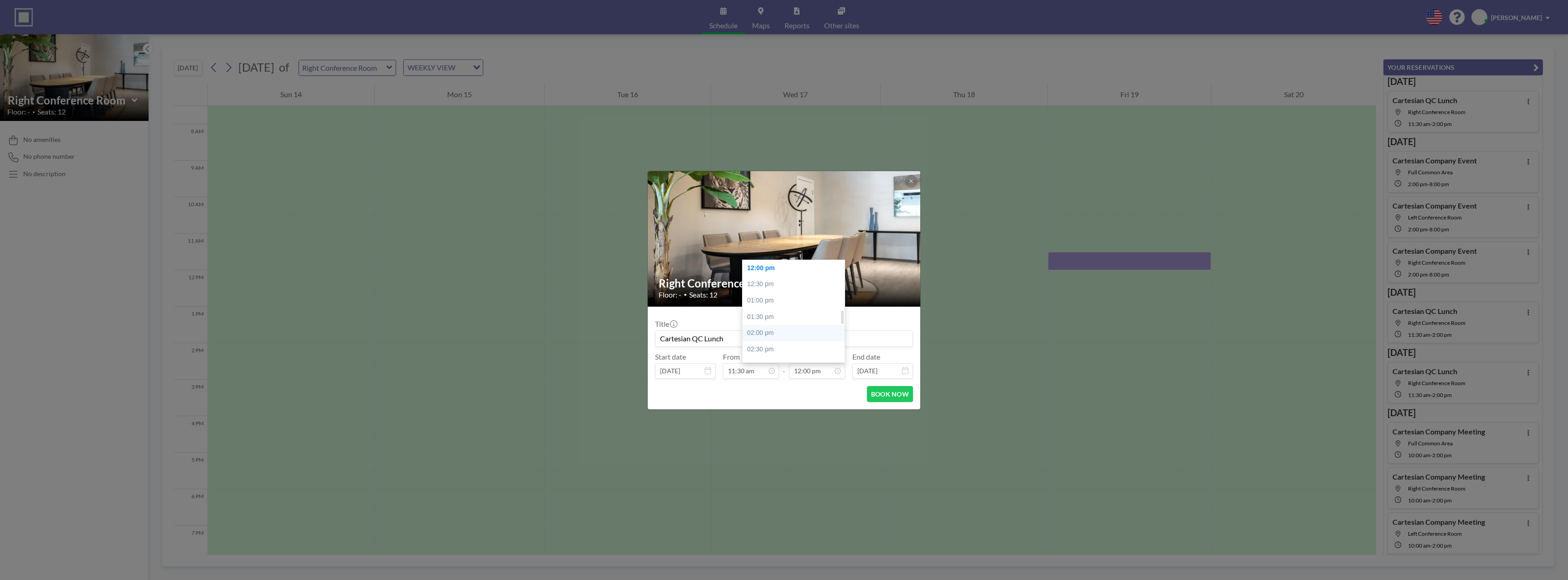
type input "02:00 pm"
click at [889, 390] on button "BOOK NOW" at bounding box center [890, 394] width 46 height 16
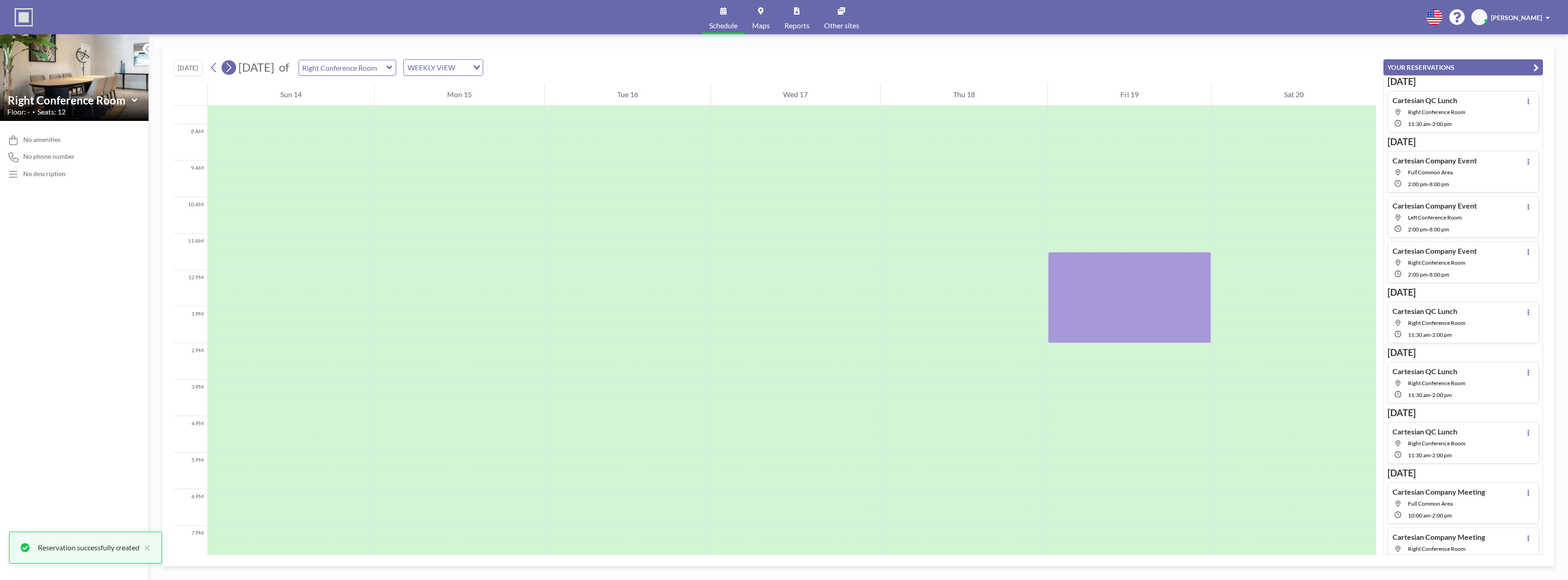
click at [231, 70] on icon at bounding box center [229, 67] width 5 height 10
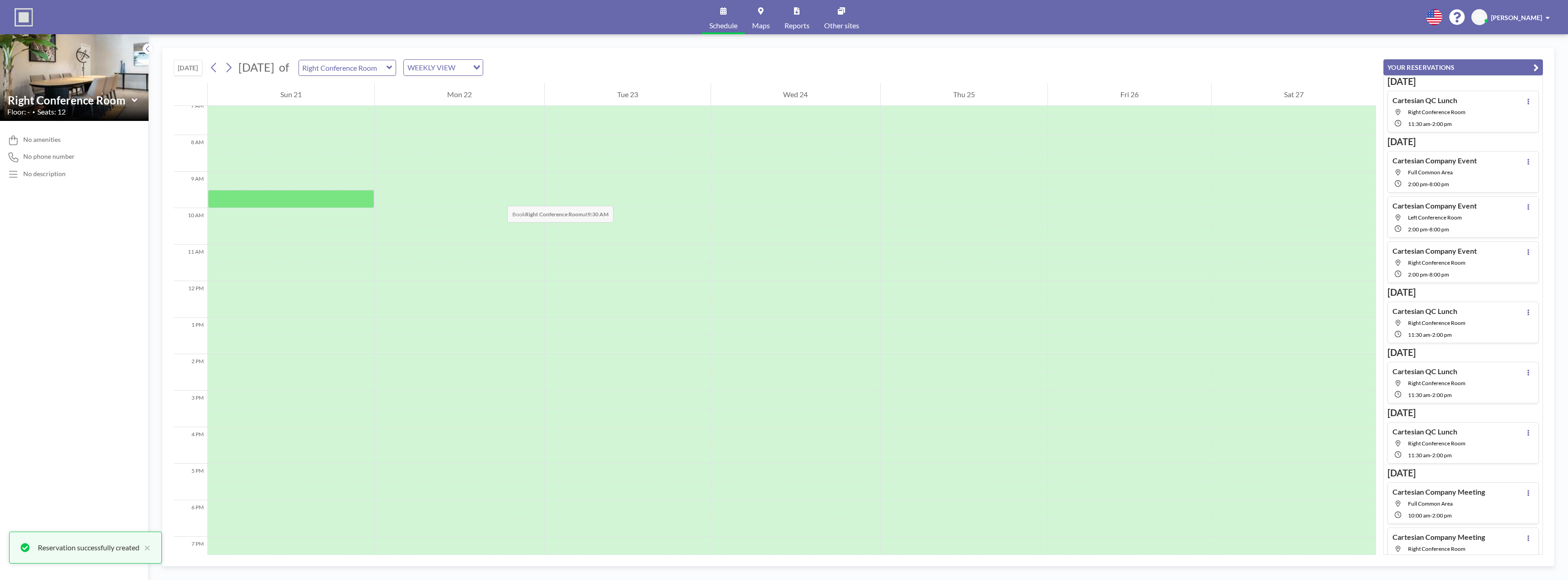
scroll to position [274, 0]
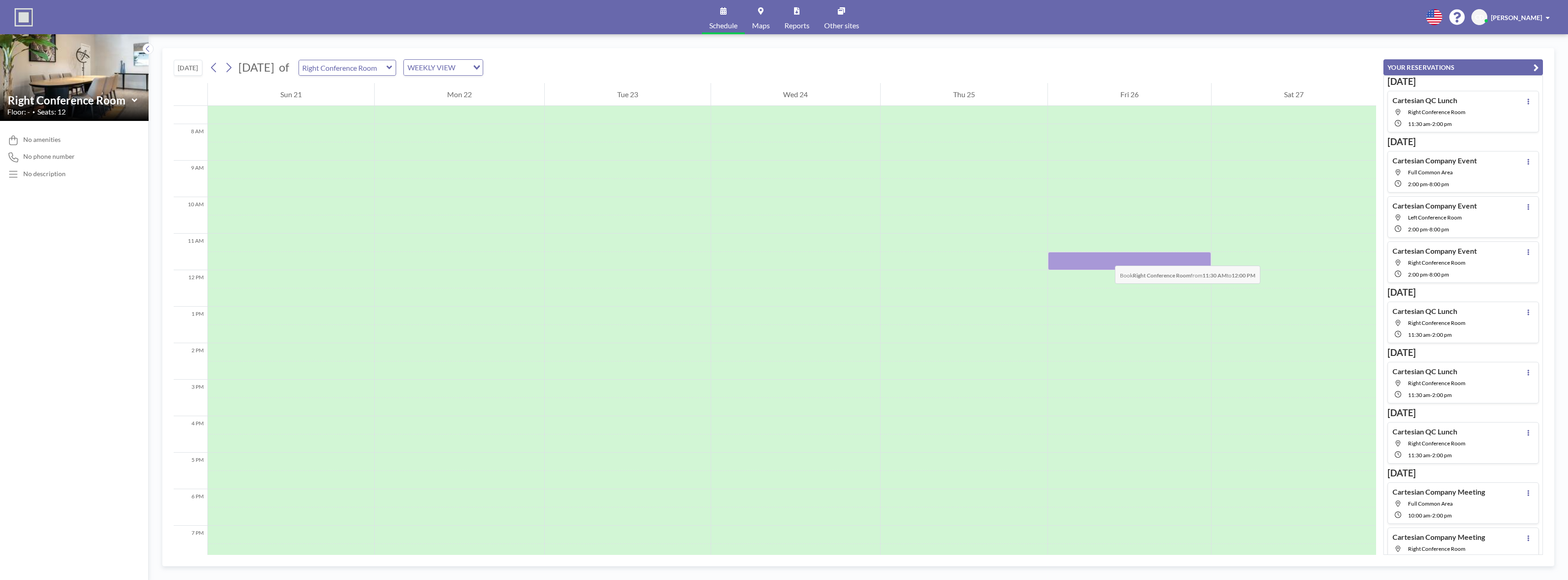
click at [1106, 256] on div at bounding box center [1129, 260] width 163 height 19
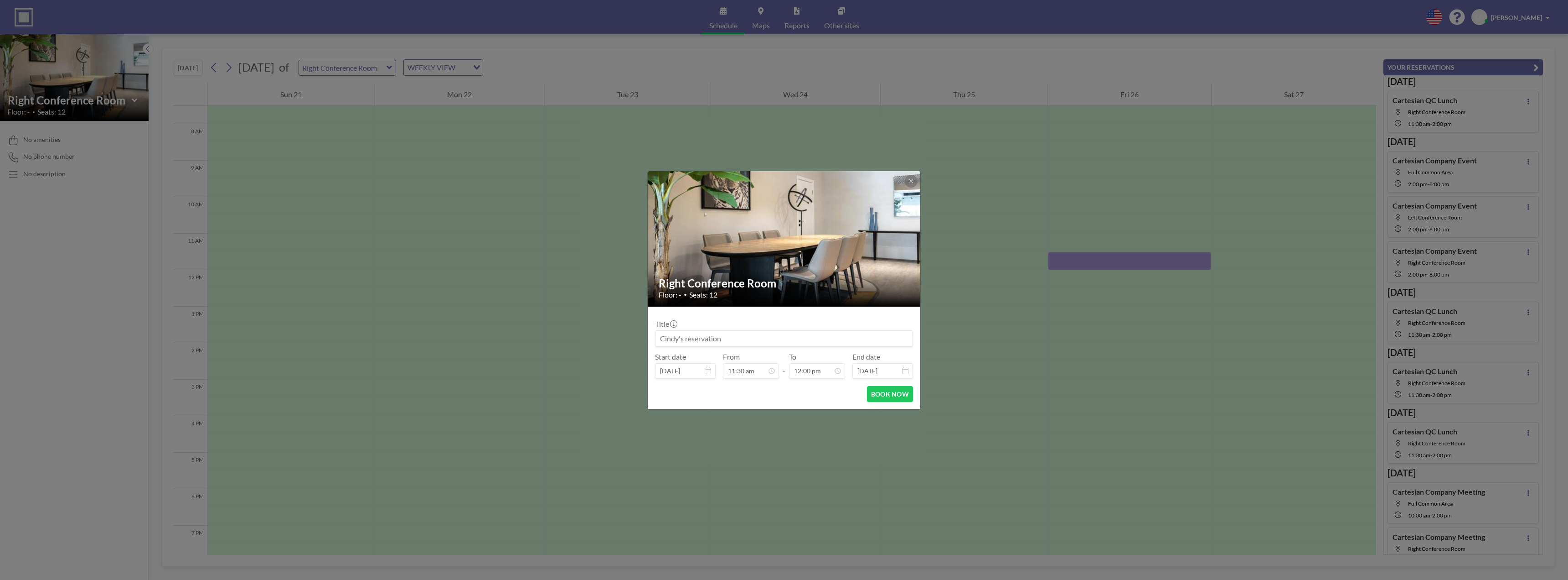
click at [764, 337] on input at bounding box center [784, 339] width 257 height 16
paste input "Cartesian QC Lunch"
type input "Cartesian QC Lunch"
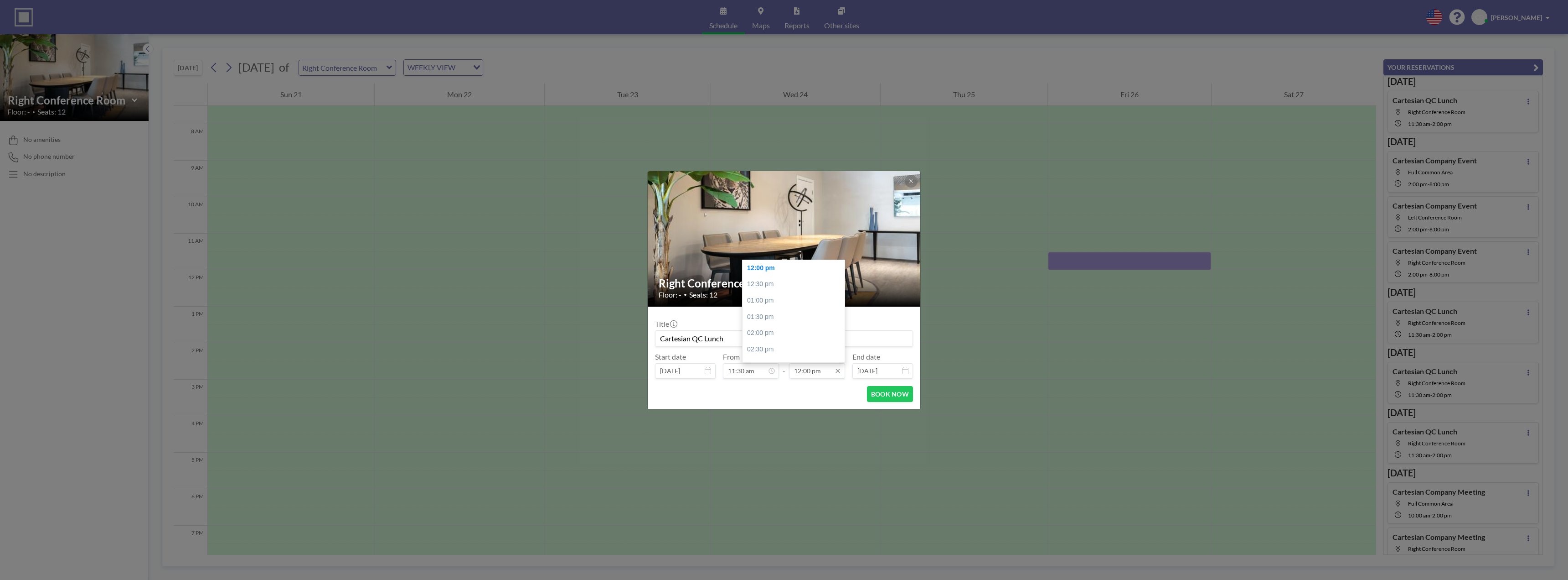
click at [832, 375] on input "12:00 pm" at bounding box center [817, 371] width 56 height 16
click at [775, 334] on div "02:00 pm" at bounding box center [796, 333] width 107 height 17
type input "02:00 pm"
click at [893, 394] on button "BOOK NOW" at bounding box center [890, 394] width 46 height 16
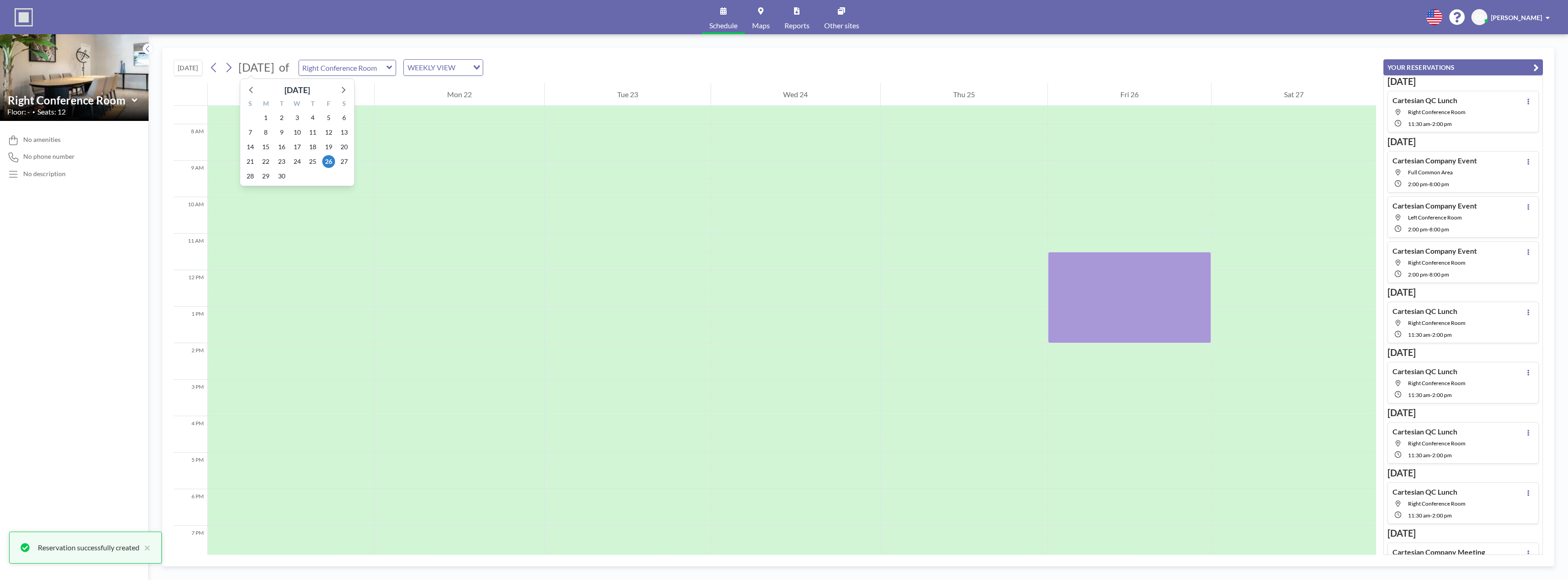
click at [233, 70] on icon at bounding box center [229, 67] width 9 height 13
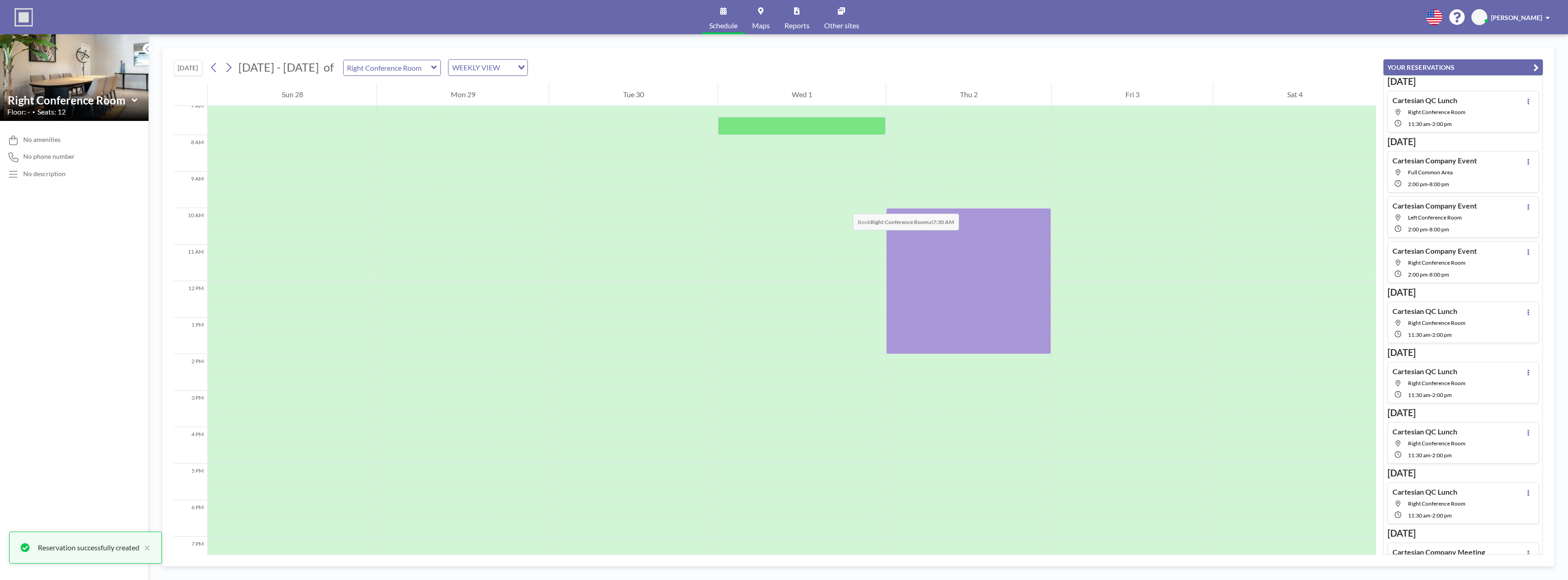
scroll to position [274, 0]
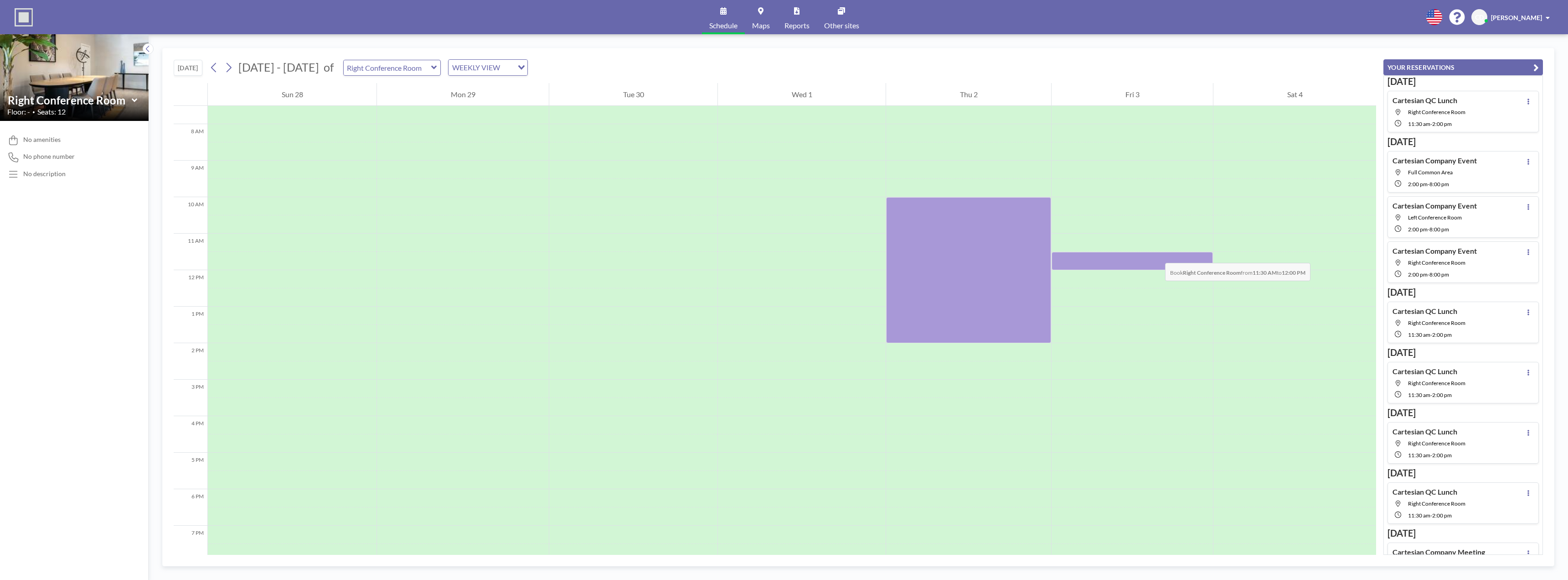
click at [1156, 253] on div at bounding box center [1132, 260] width 161 height 19
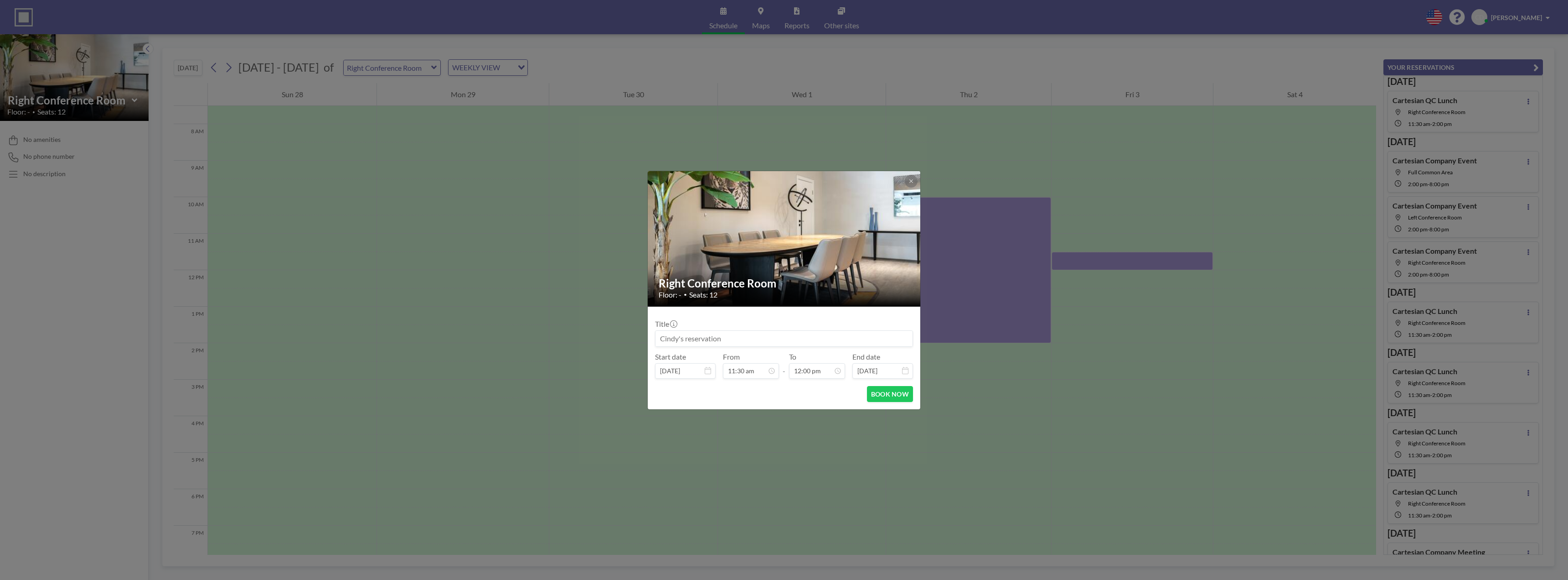
click at [842, 330] on div at bounding box center [784, 338] width 258 height 17
click at [833, 343] on input at bounding box center [784, 339] width 257 height 16
paste input "Cartesian QC Lunch"
type input "Cartesian QC Lunch"
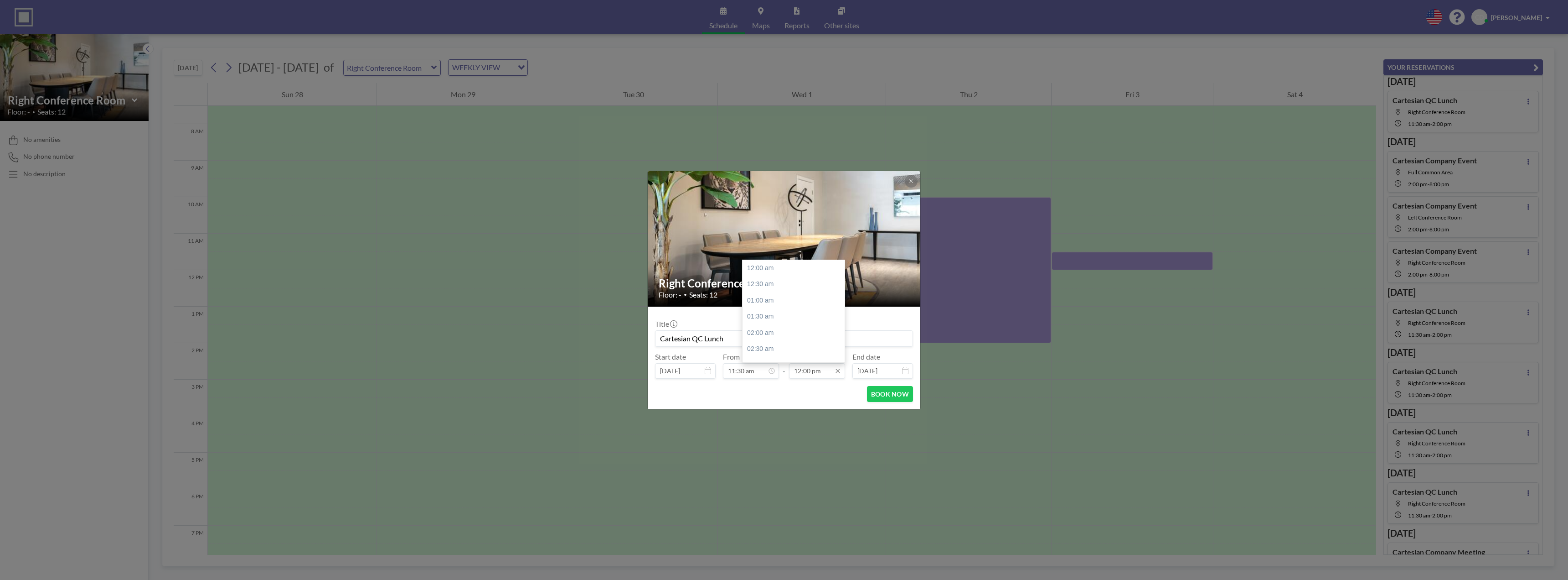
scroll to position [389, 0]
click at [832, 371] on input "12:00 pm" at bounding box center [817, 371] width 56 height 16
click at [793, 335] on div "02:00 pm" at bounding box center [796, 333] width 107 height 17
type input "02:00 pm"
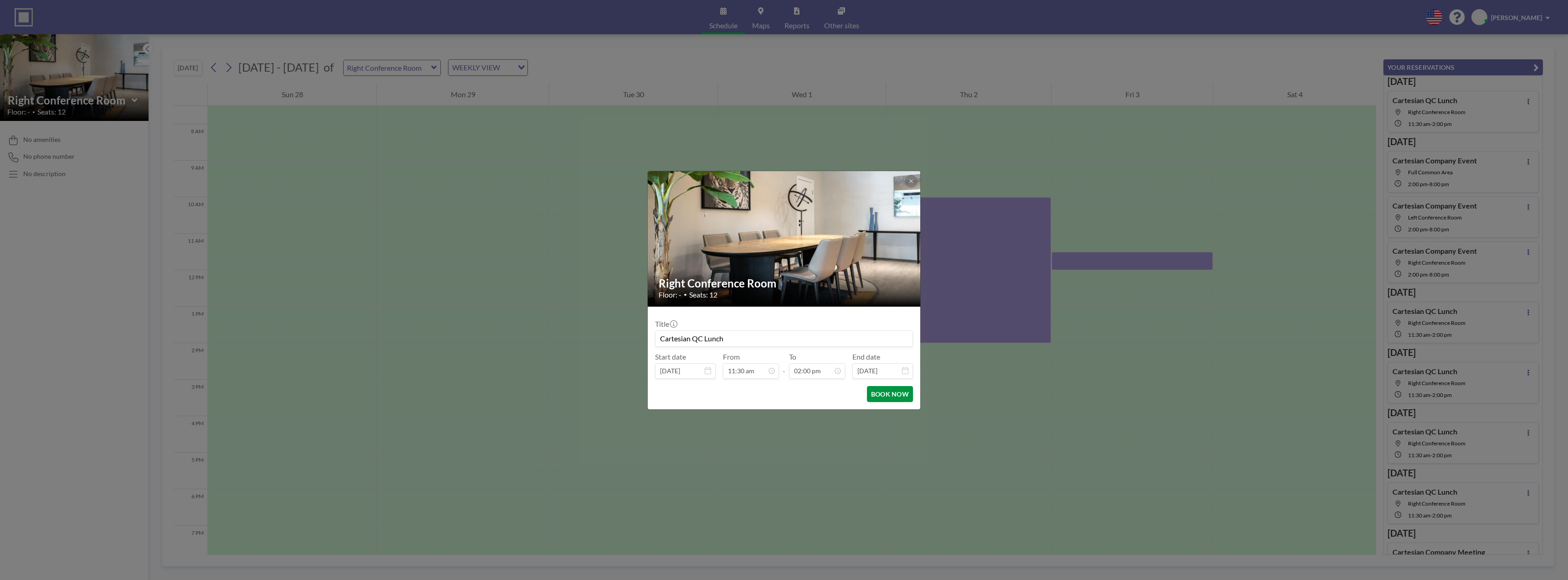
click at [888, 396] on button "BOOK NOW" at bounding box center [890, 394] width 46 height 16
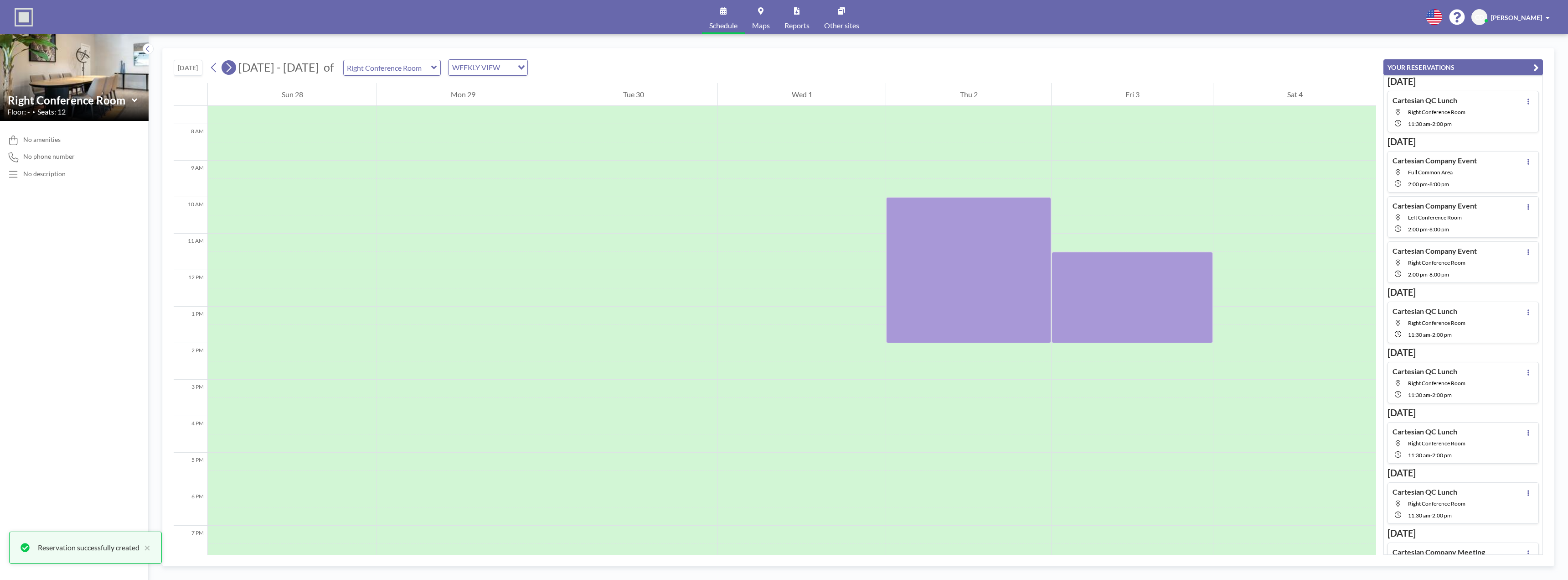
click at [233, 70] on icon at bounding box center [229, 67] width 9 height 13
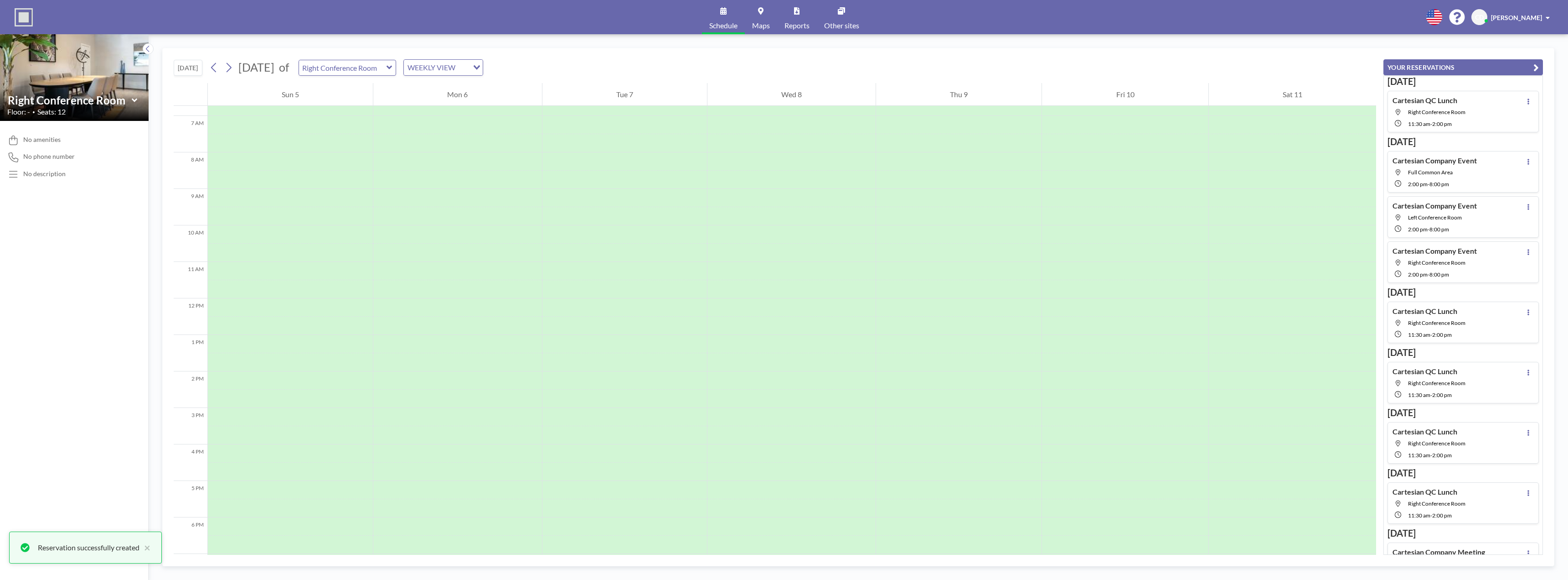
scroll to position [274, 0]
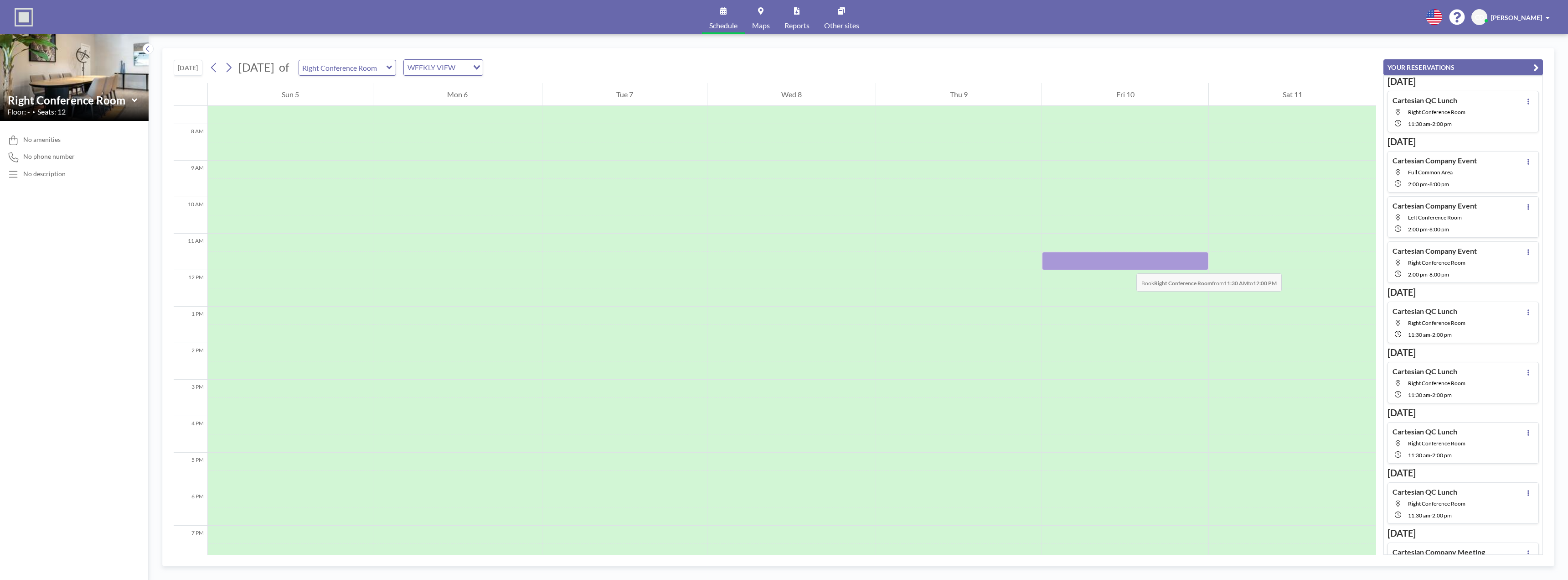
click at [1128, 264] on div at bounding box center [1125, 260] width 166 height 19
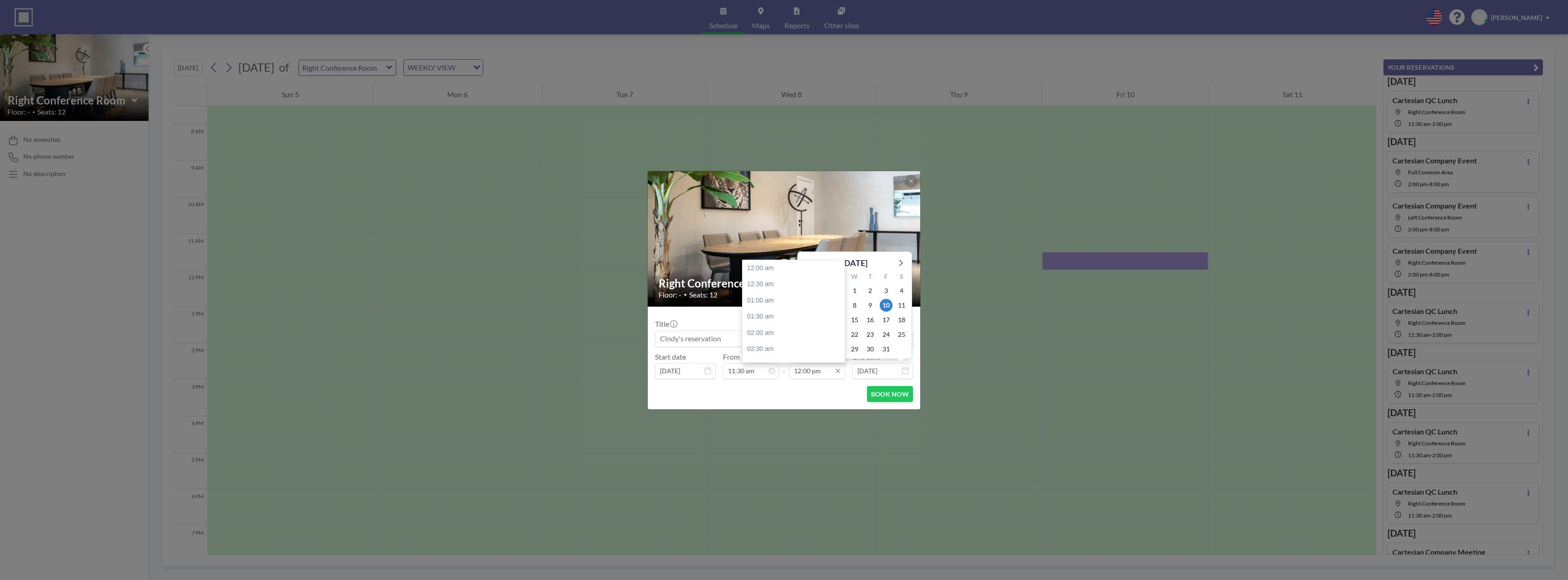
scroll to position [389, 0]
click at [783, 332] on div "02:00 pm" at bounding box center [796, 333] width 107 height 17
type input "02:00 pm"
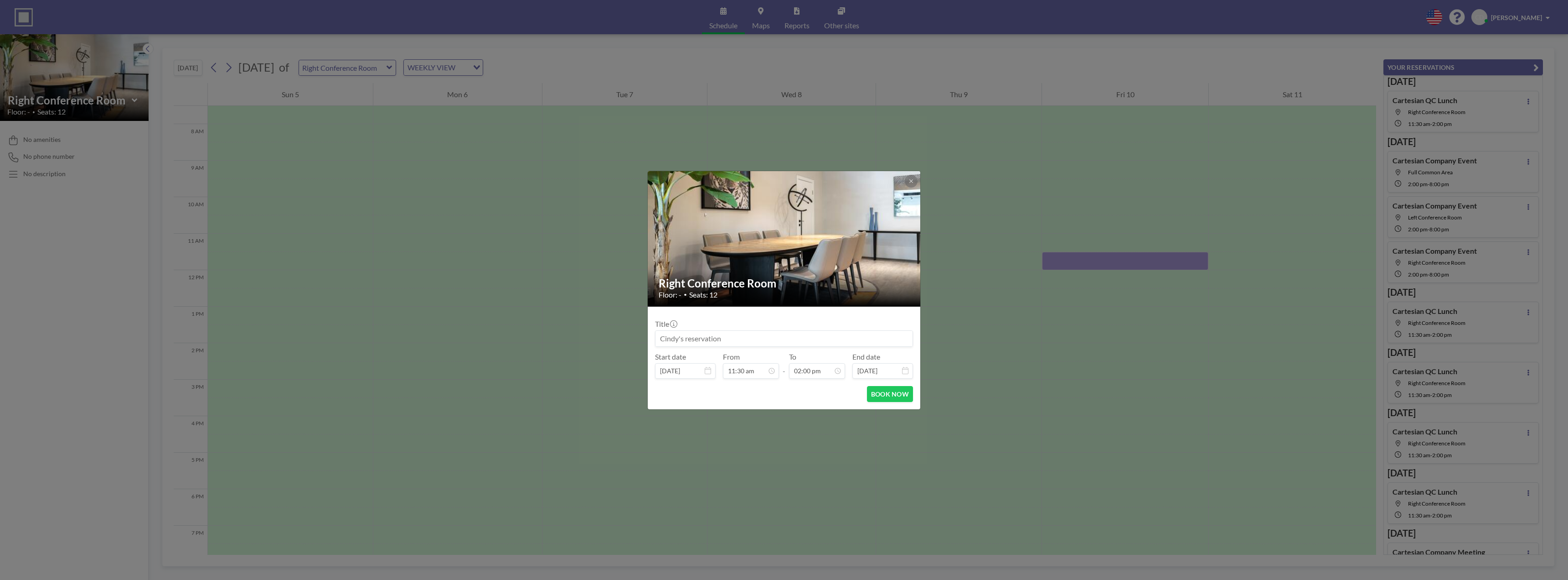
scroll to position [455, 0]
click at [764, 336] on input at bounding box center [784, 339] width 257 height 16
paste input "Cartesian QC Lunch"
type input "Cartesian QC Lunch"
click at [895, 395] on button "BOOK NOW" at bounding box center [890, 394] width 46 height 16
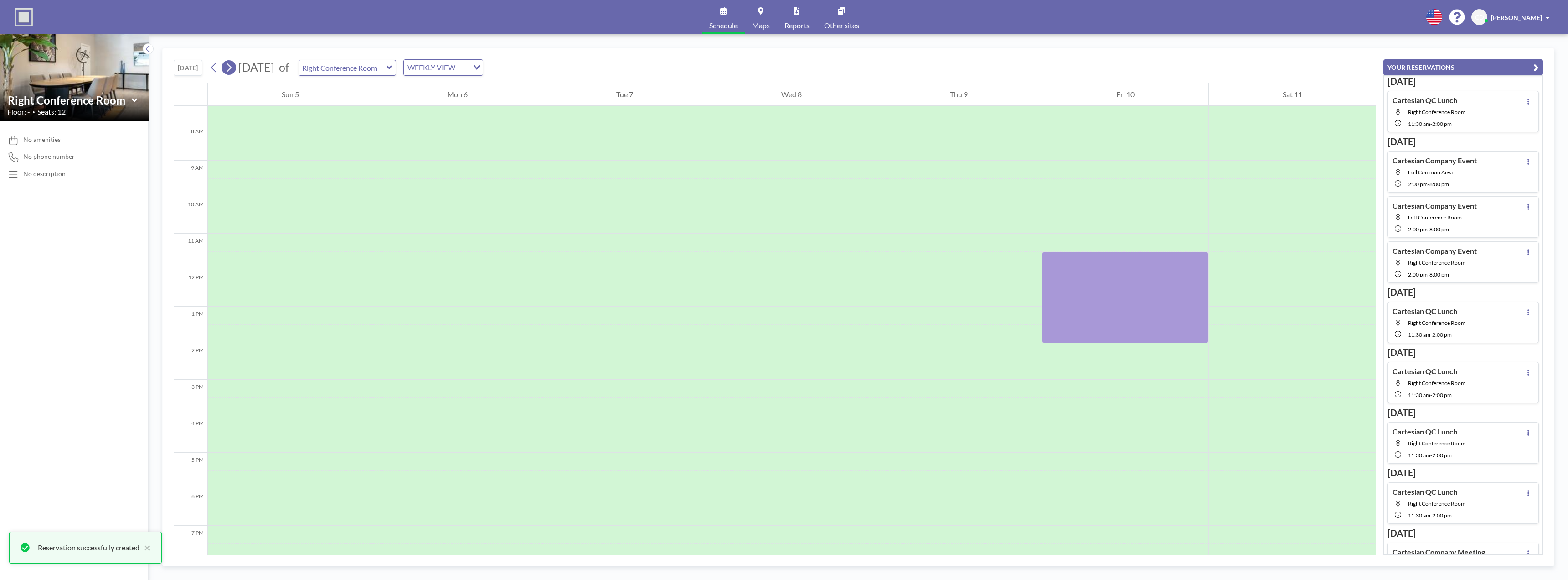
click at [229, 68] on icon at bounding box center [229, 67] width 9 height 13
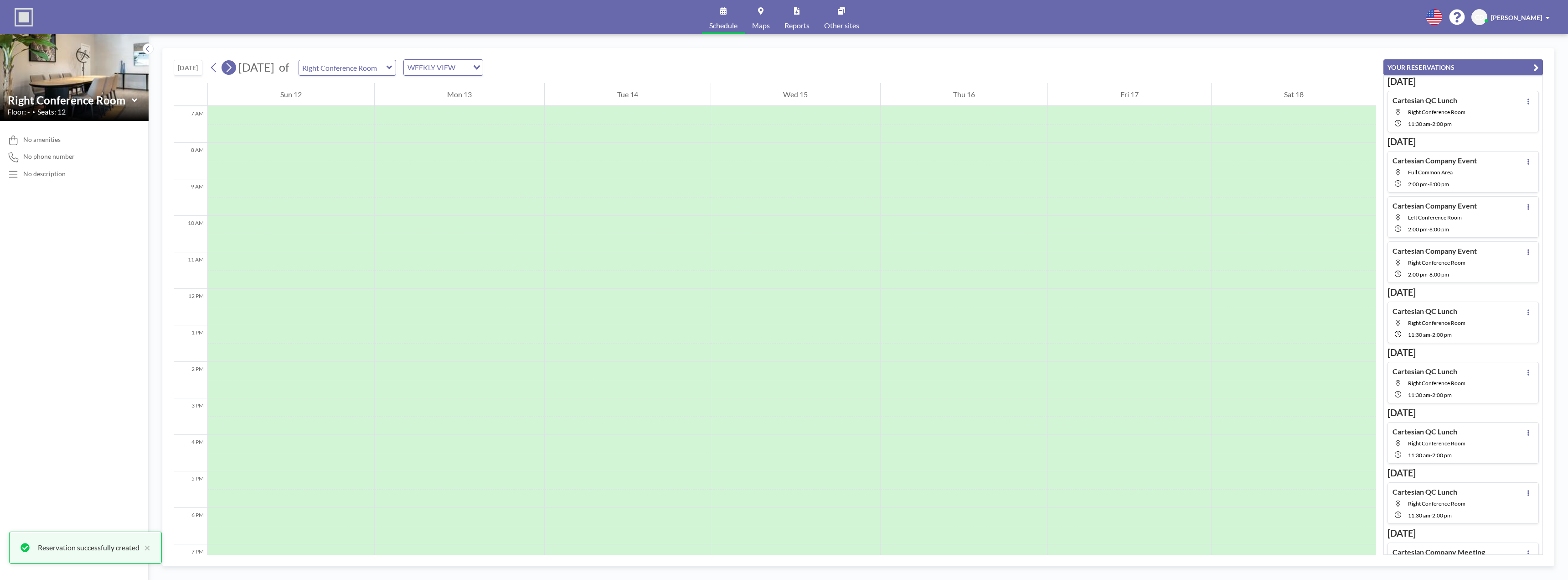
scroll to position [274, 0]
click at [1137, 253] on div at bounding box center [1129, 260] width 163 height 19
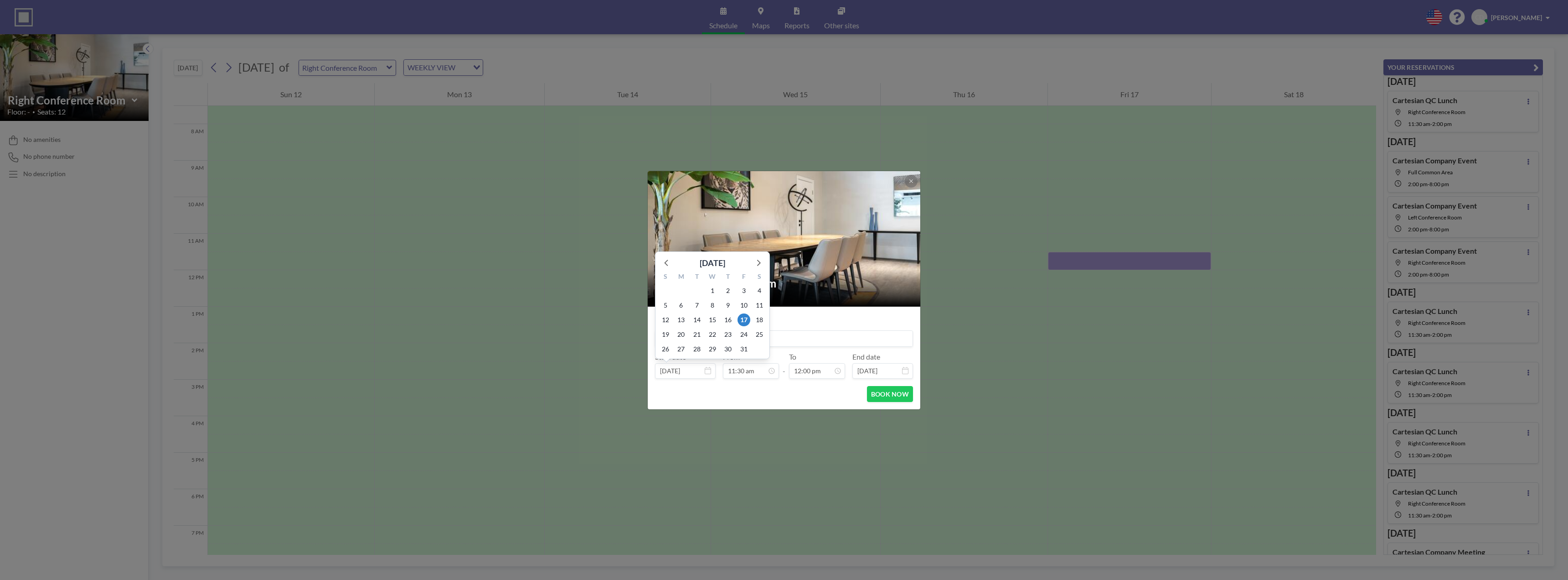
scroll to position [373, 0]
click at [721, 336] on div "23" at bounding box center [728, 334] width 16 height 15
click at [821, 335] on input at bounding box center [784, 339] width 257 height 16
paste input "Cartesian QC Lunch"
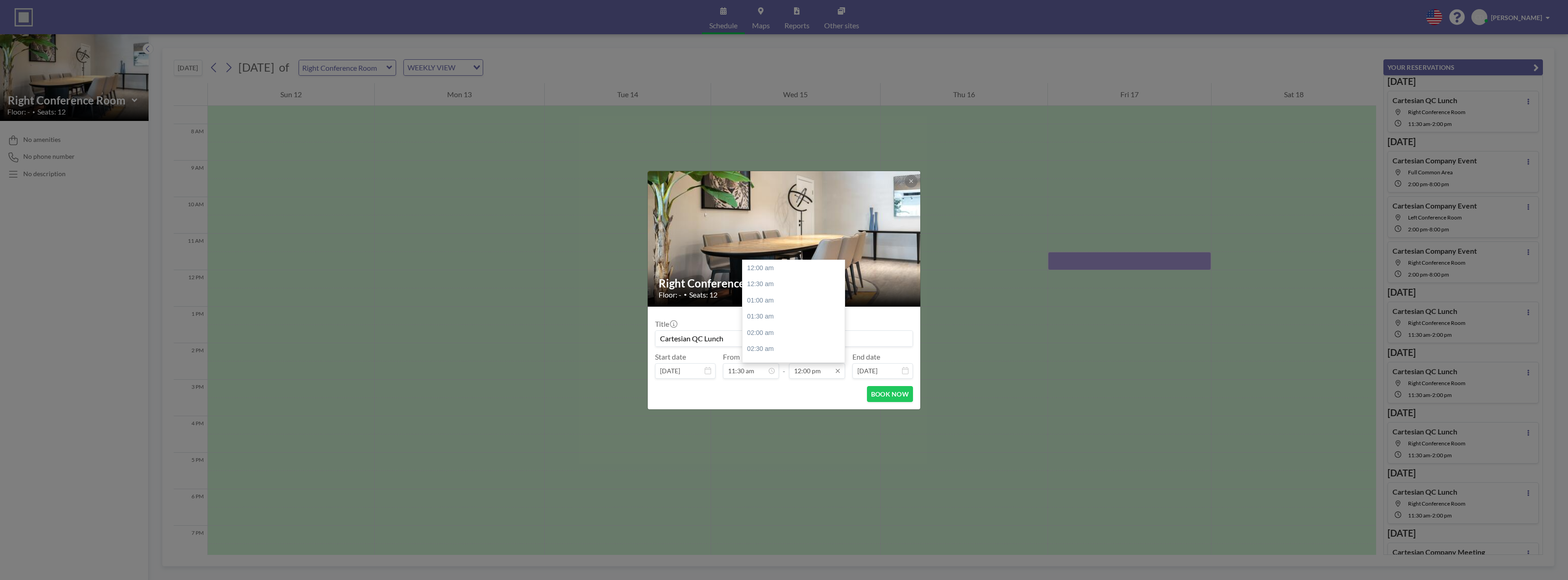
scroll to position [389, 0]
type input "Cartesian QC Lunch"
click at [775, 333] on div "02:00 pm" at bounding box center [796, 333] width 107 height 17
type input "02:00 pm"
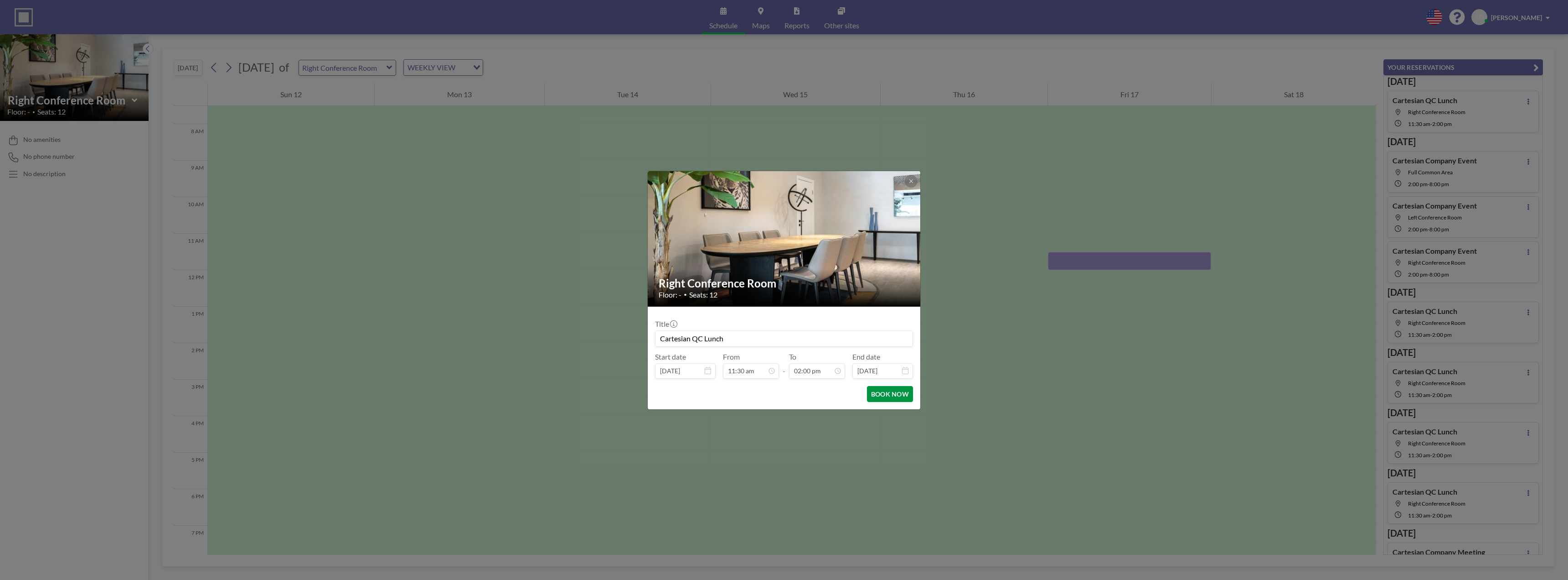
click at [894, 397] on button "BOOK NOW" at bounding box center [890, 394] width 46 height 16
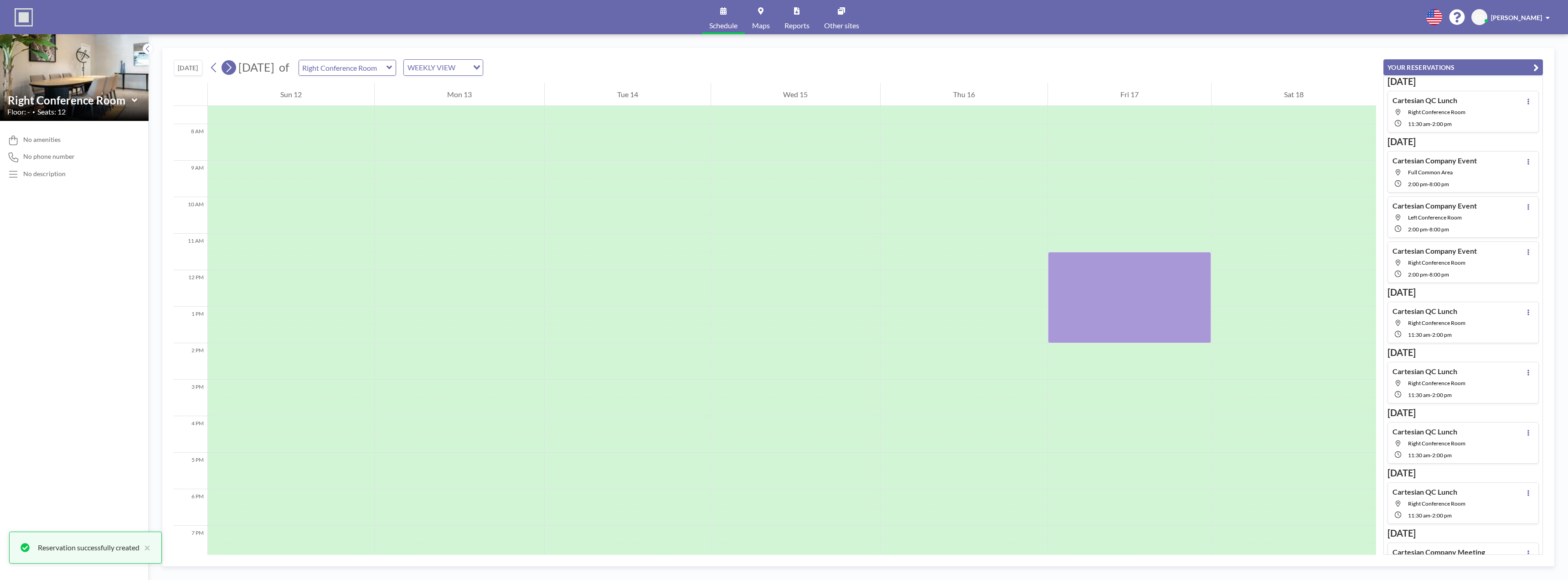
click at [230, 68] on icon at bounding box center [229, 67] width 9 height 13
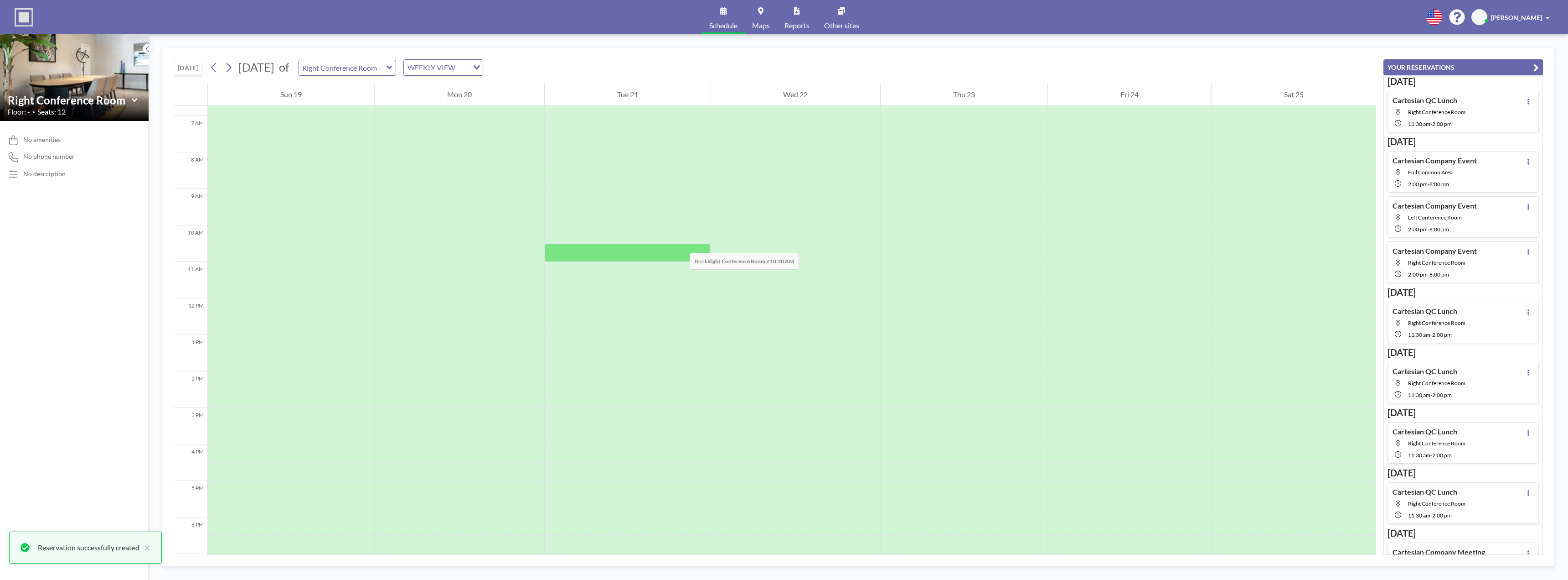
scroll to position [274, 0]
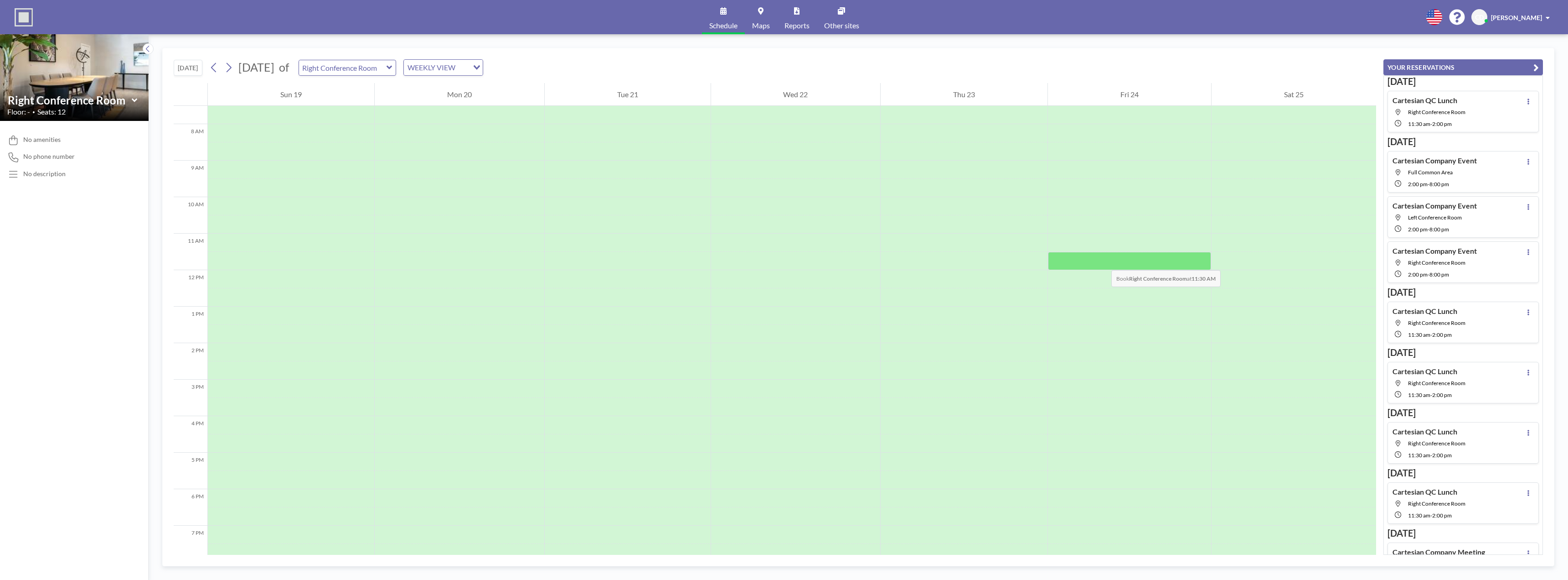
click at [1102, 261] on div at bounding box center [1129, 260] width 163 height 19
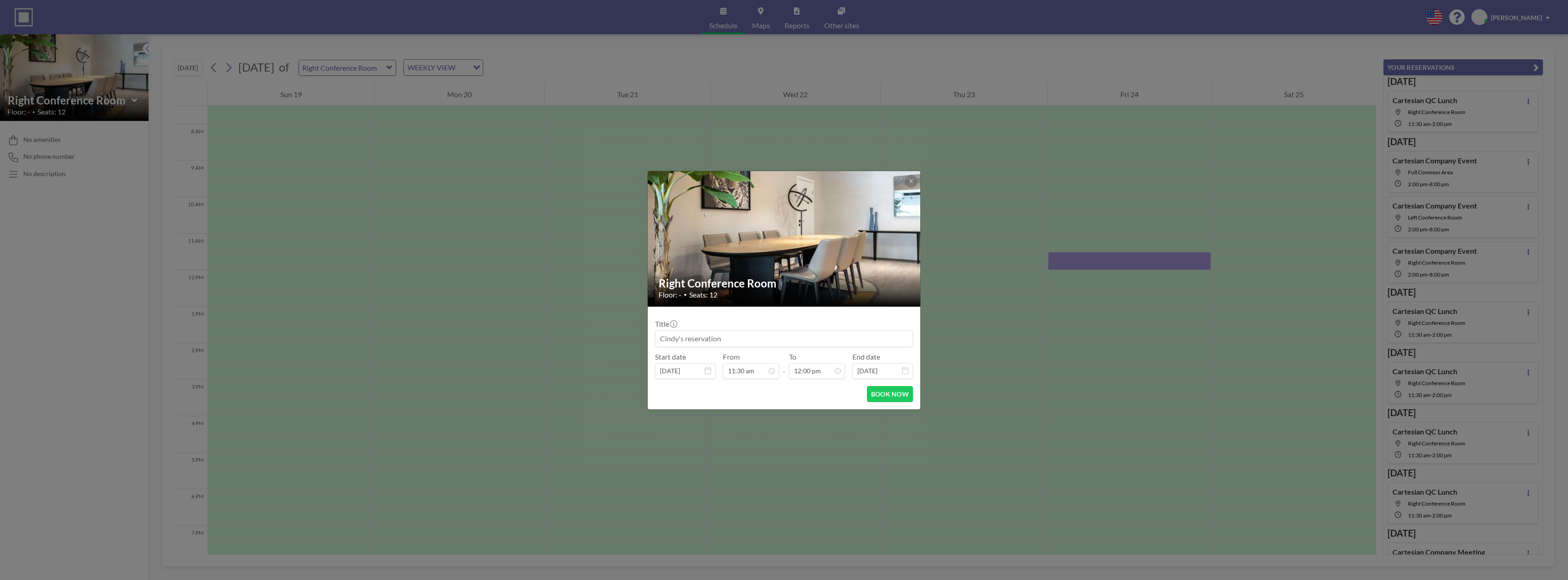
click at [810, 342] on input at bounding box center [784, 339] width 257 height 16
paste input "Cartesian QC Lunch"
type input "Cartesian QC Lunch"
click at [777, 335] on div "02:00 pm" at bounding box center [796, 333] width 107 height 17
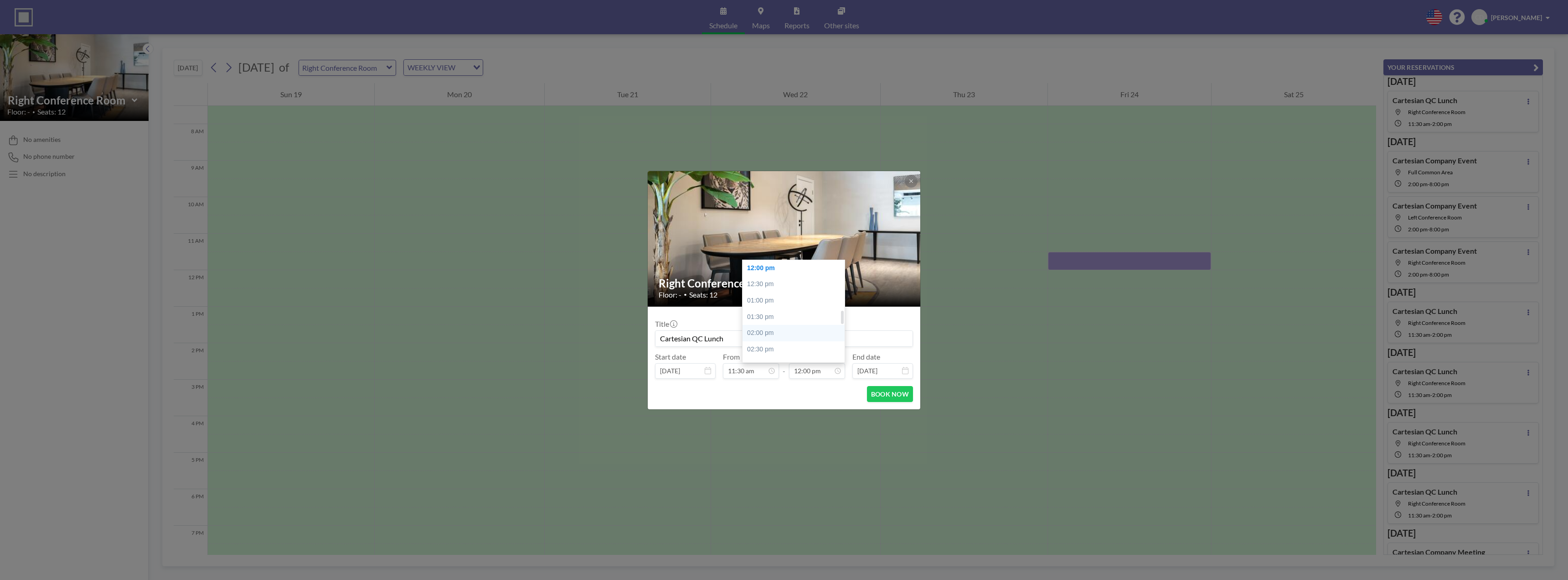
type input "02:00 pm"
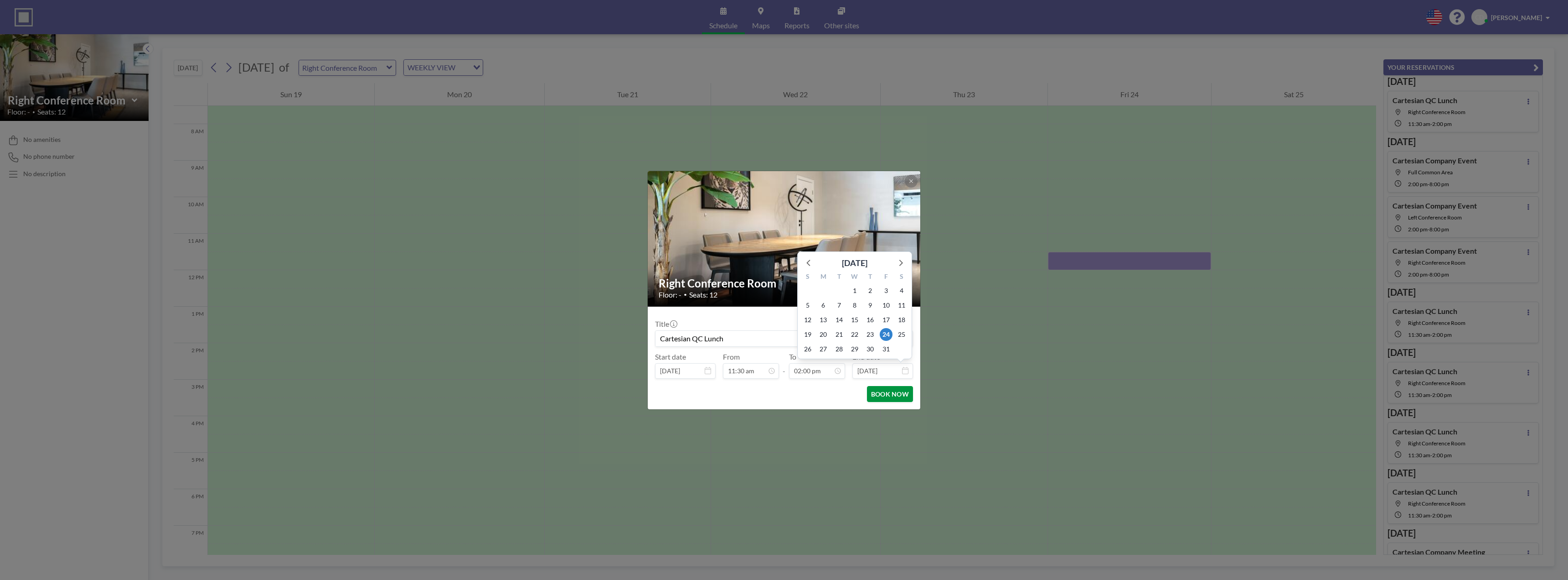
scroll to position [455, 0]
click at [884, 392] on button "BOOK NOW" at bounding box center [890, 394] width 46 height 16
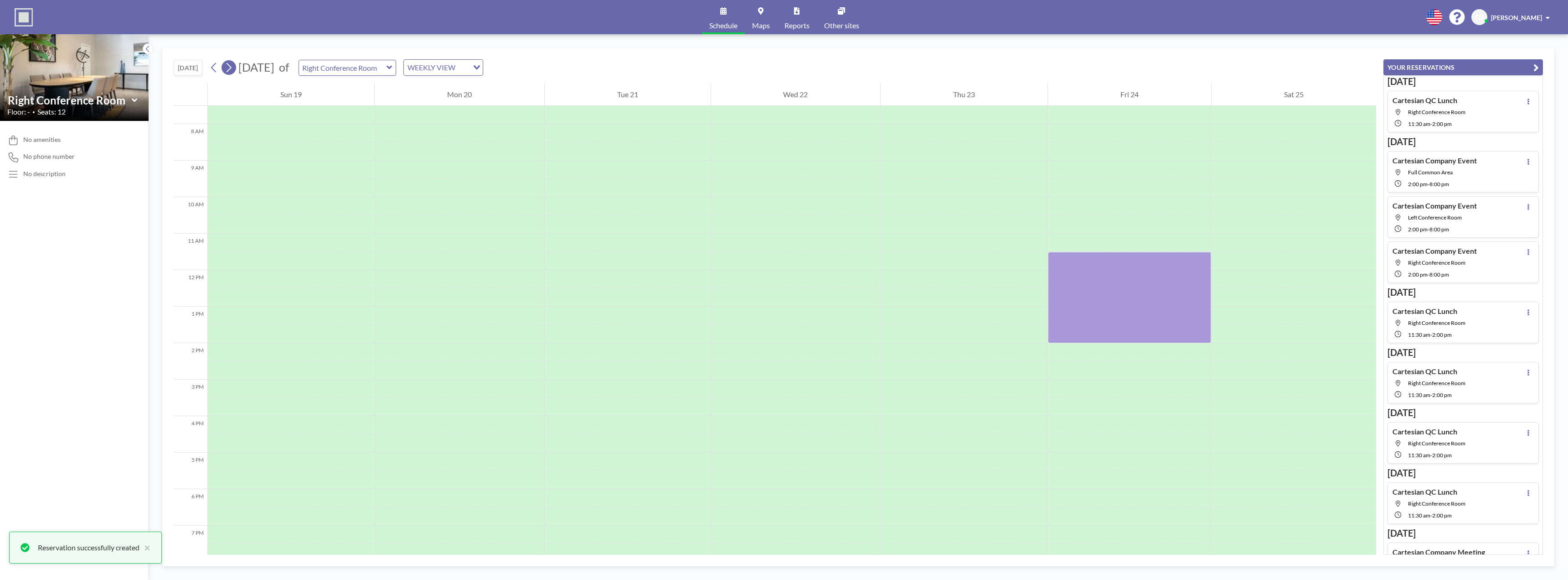
click at [233, 69] on icon at bounding box center [229, 67] width 9 height 13
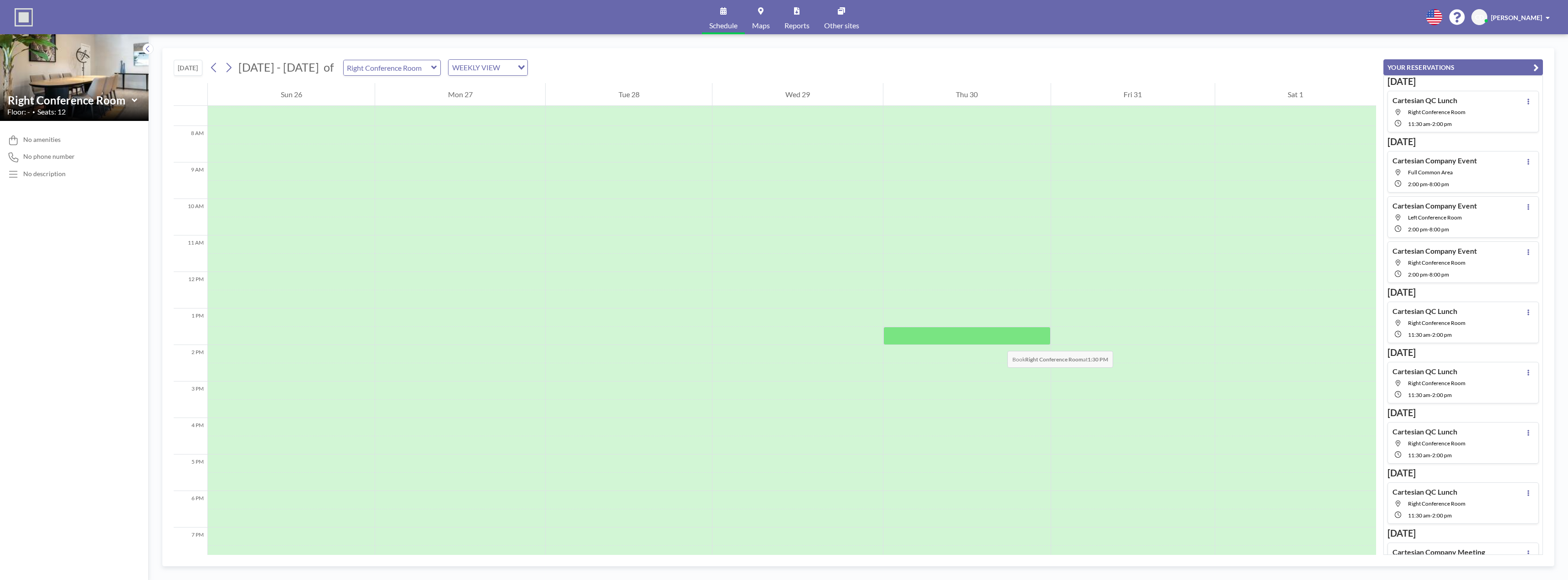
scroll to position [274, 0]
click at [1102, 257] on div at bounding box center [1132, 260] width 163 height 19
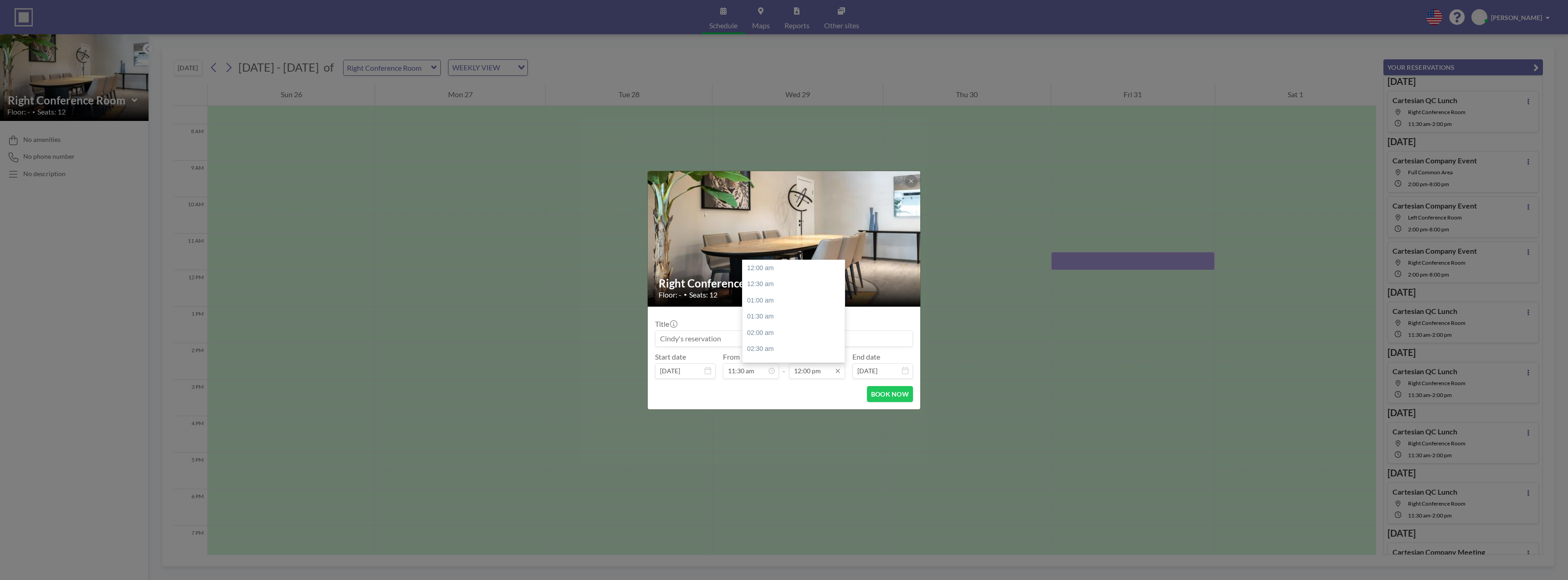
scroll to position [389, 0]
click at [799, 333] on div "02:00 pm" at bounding box center [796, 333] width 107 height 17
type input "02:00 pm"
click at [772, 342] on input at bounding box center [784, 339] width 257 height 16
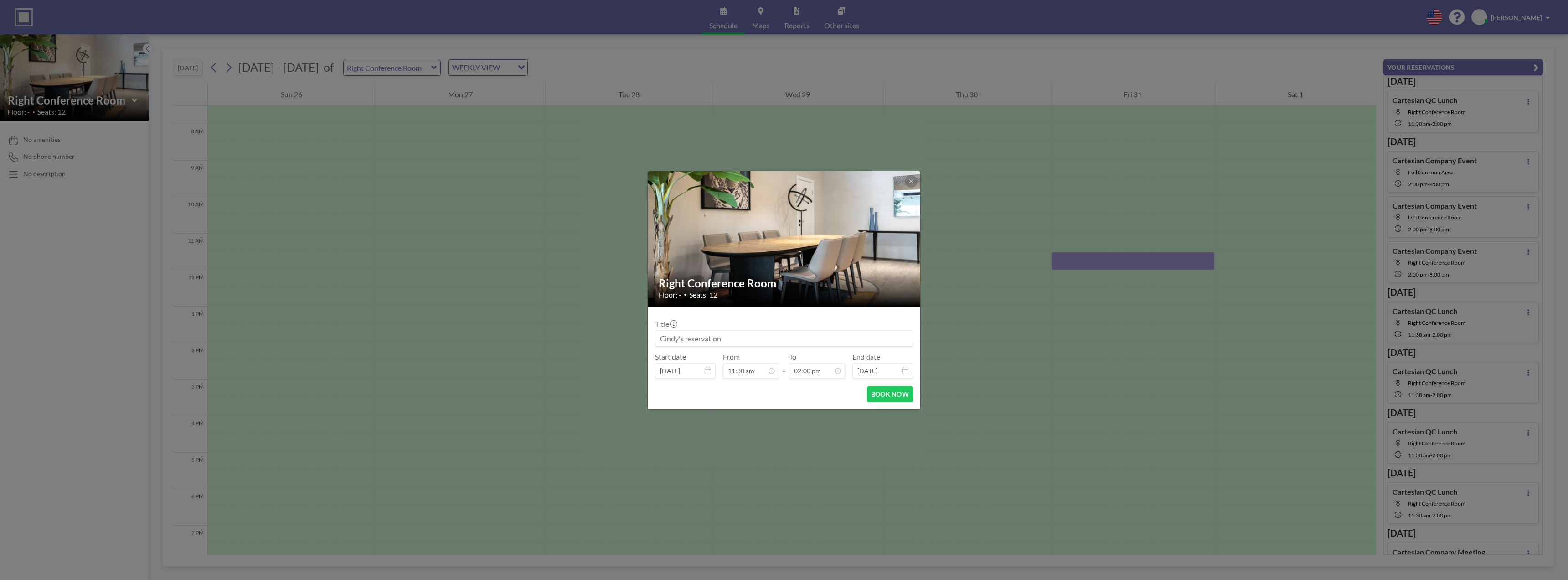
paste input "Cartesian QC Lunch"
type input "Cartesian QC Lunch"
click at [889, 392] on button "BOOK NOW" at bounding box center [890, 394] width 46 height 16
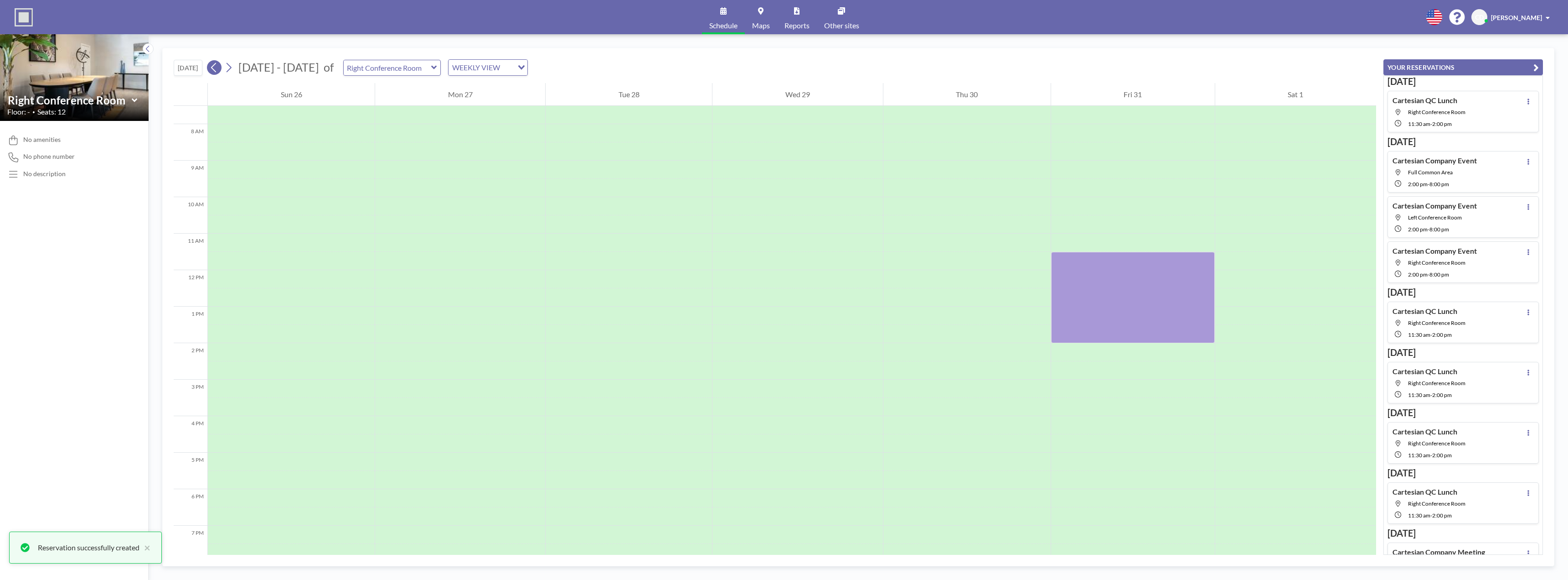
click at [218, 70] on icon at bounding box center [214, 67] width 9 height 13
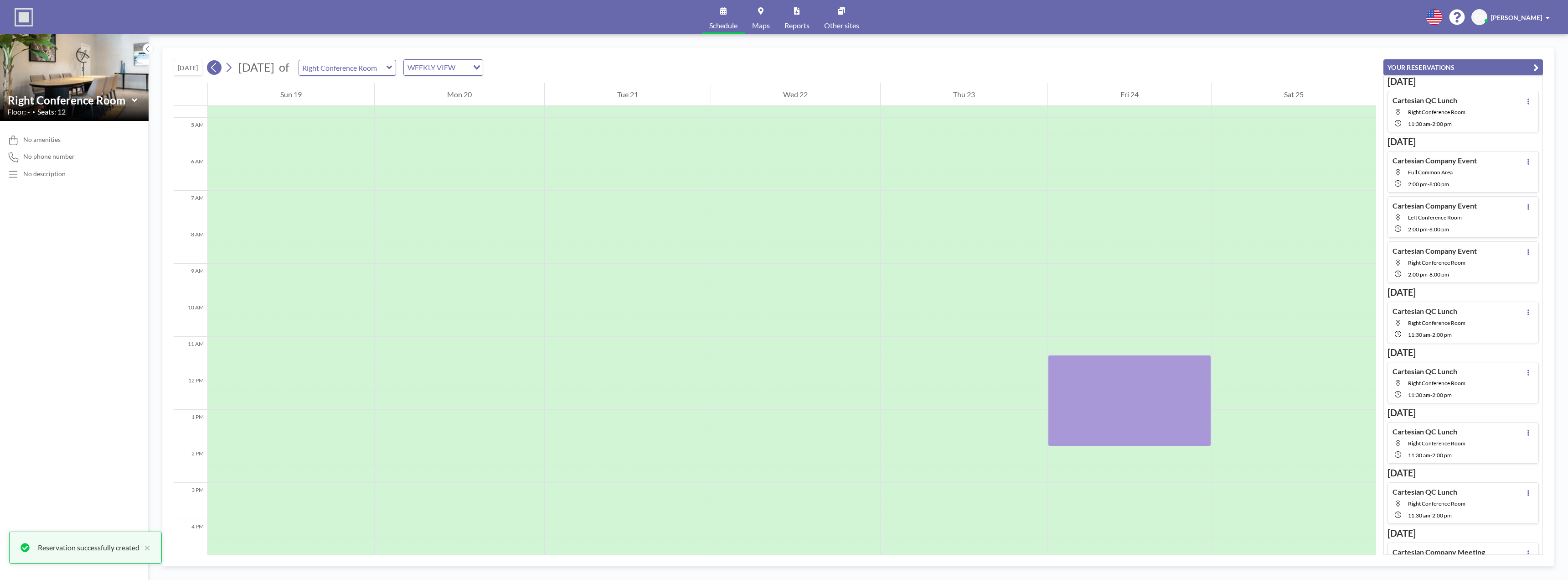
scroll to position [274, 0]
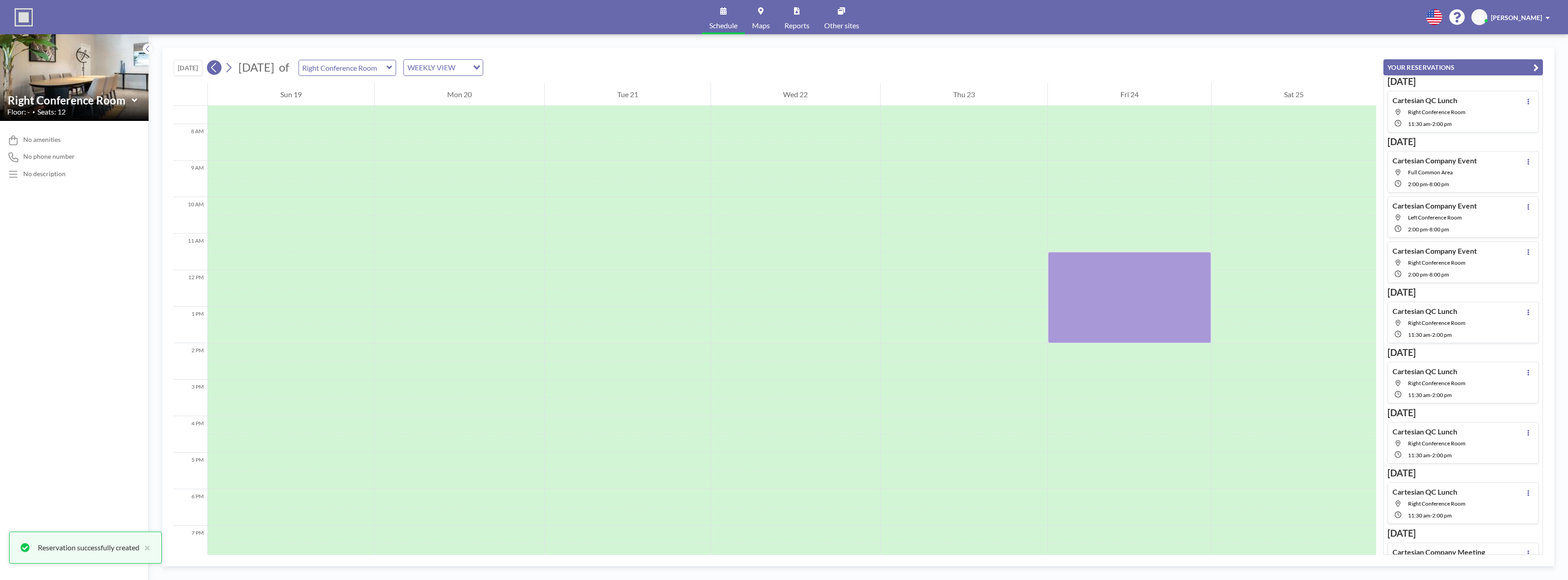
click at [218, 70] on icon at bounding box center [214, 67] width 9 height 13
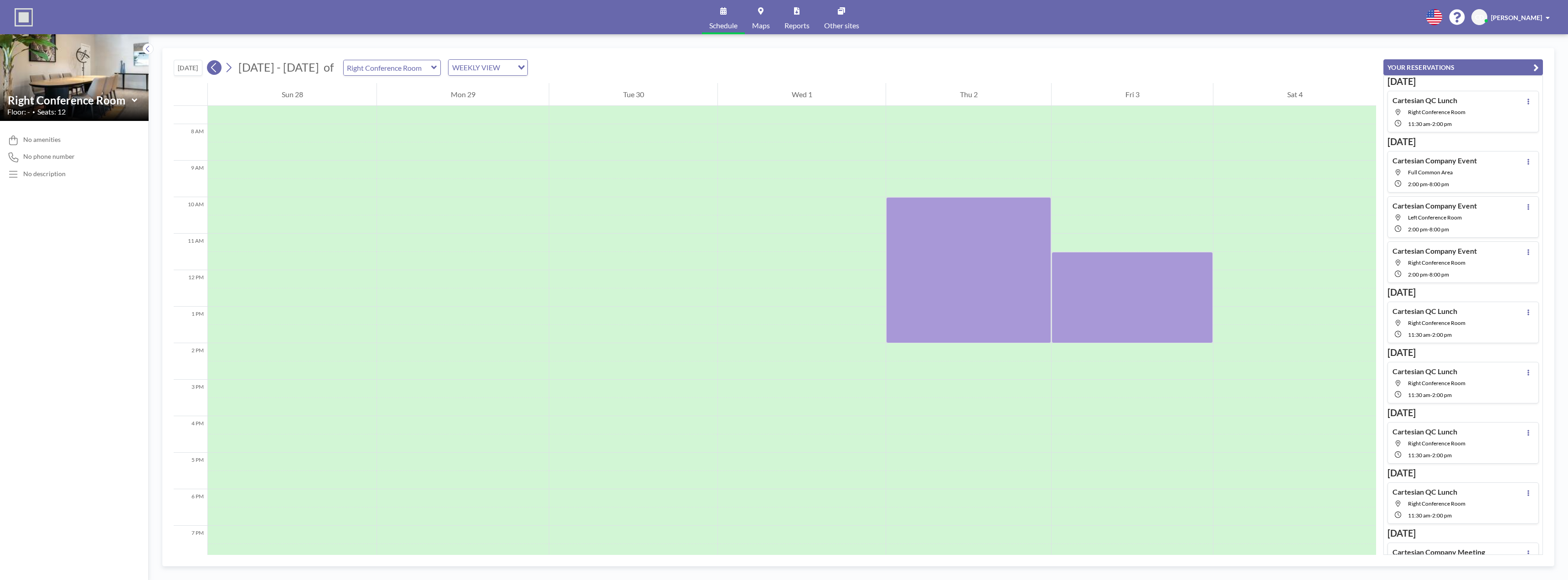
click at [218, 70] on icon at bounding box center [214, 67] width 9 height 13
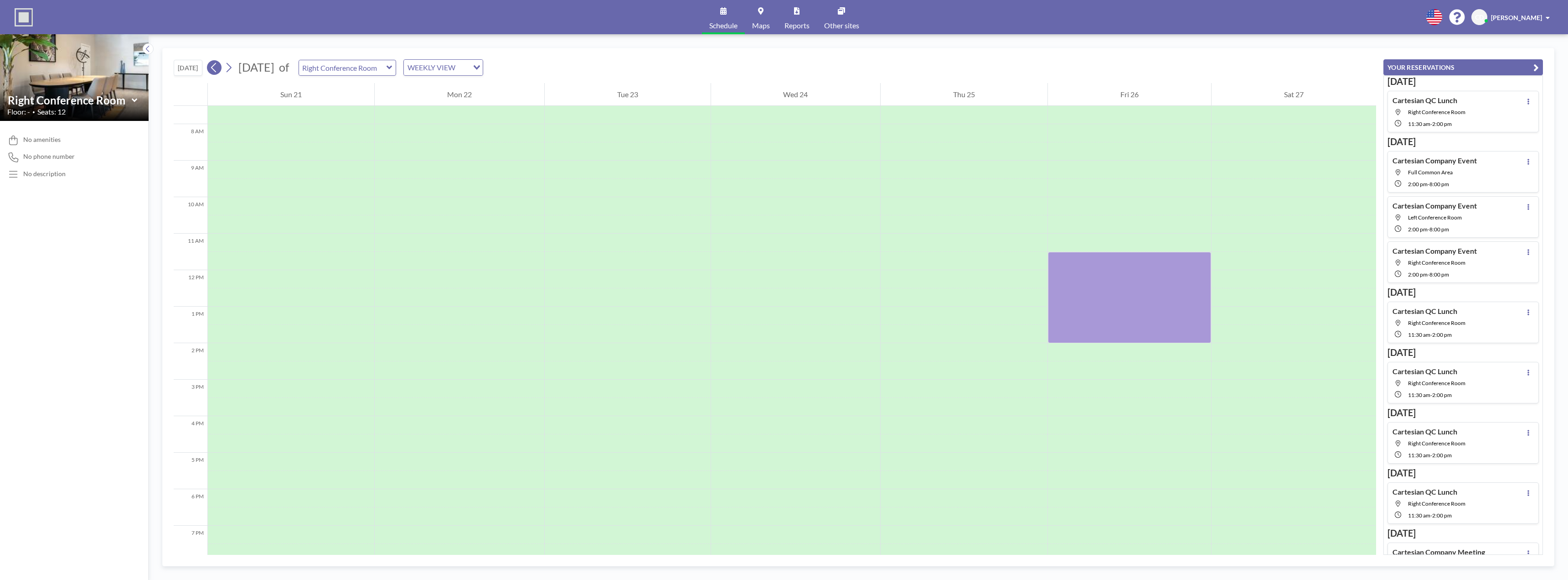
click at [218, 70] on icon at bounding box center [214, 67] width 9 height 13
